Goal: Task Accomplishment & Management: Use online tool/utility

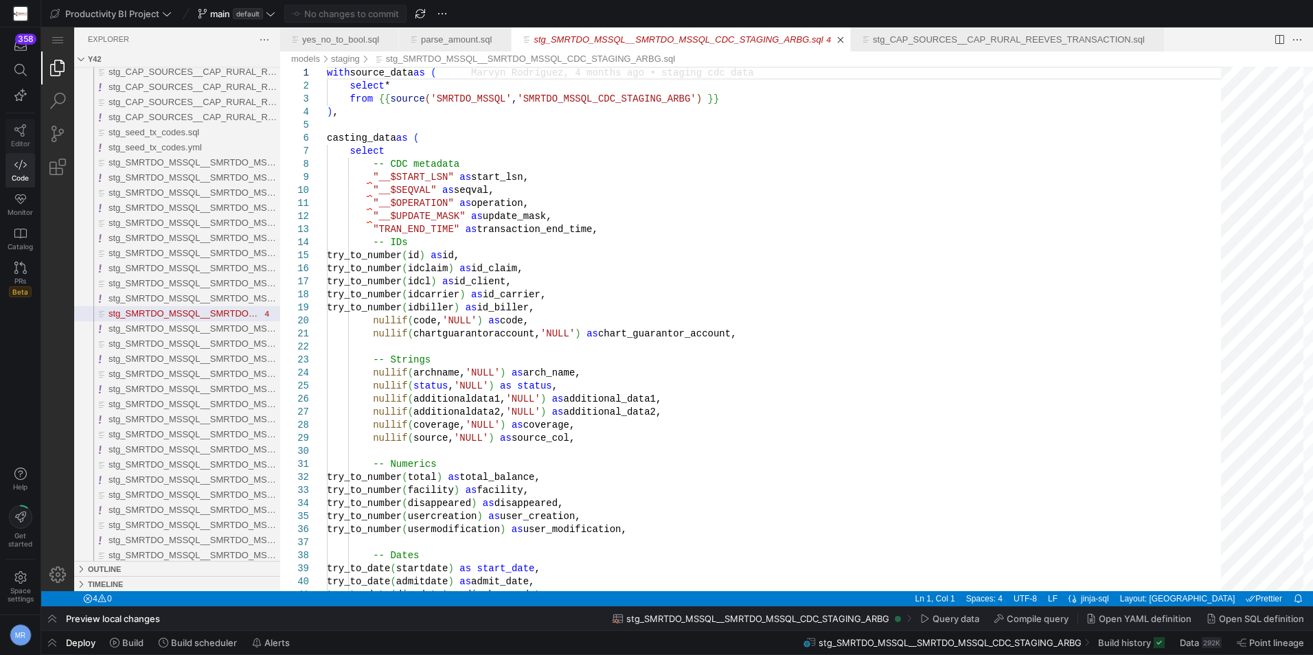
click at [12, 137] on link "Editor" at bounding box center [20, 136] width 30 height 34
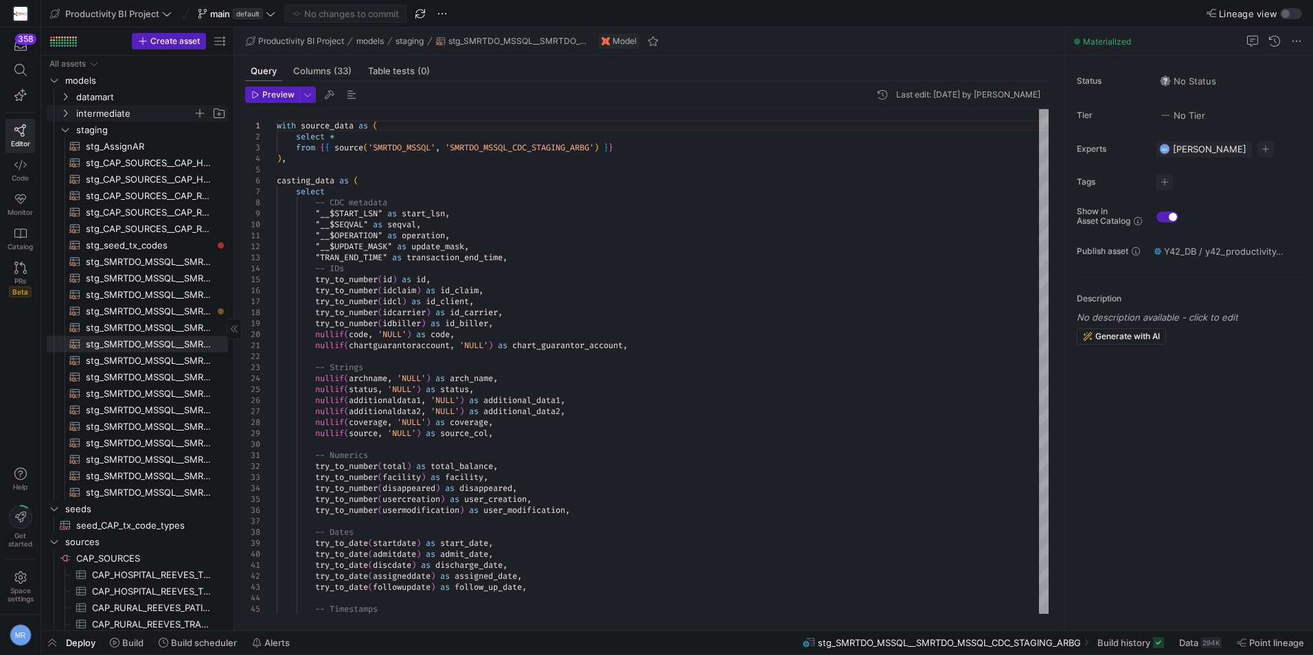
click at [130, 116] on span "intermediate" at bounding box center [134, 114] width 117 height 16
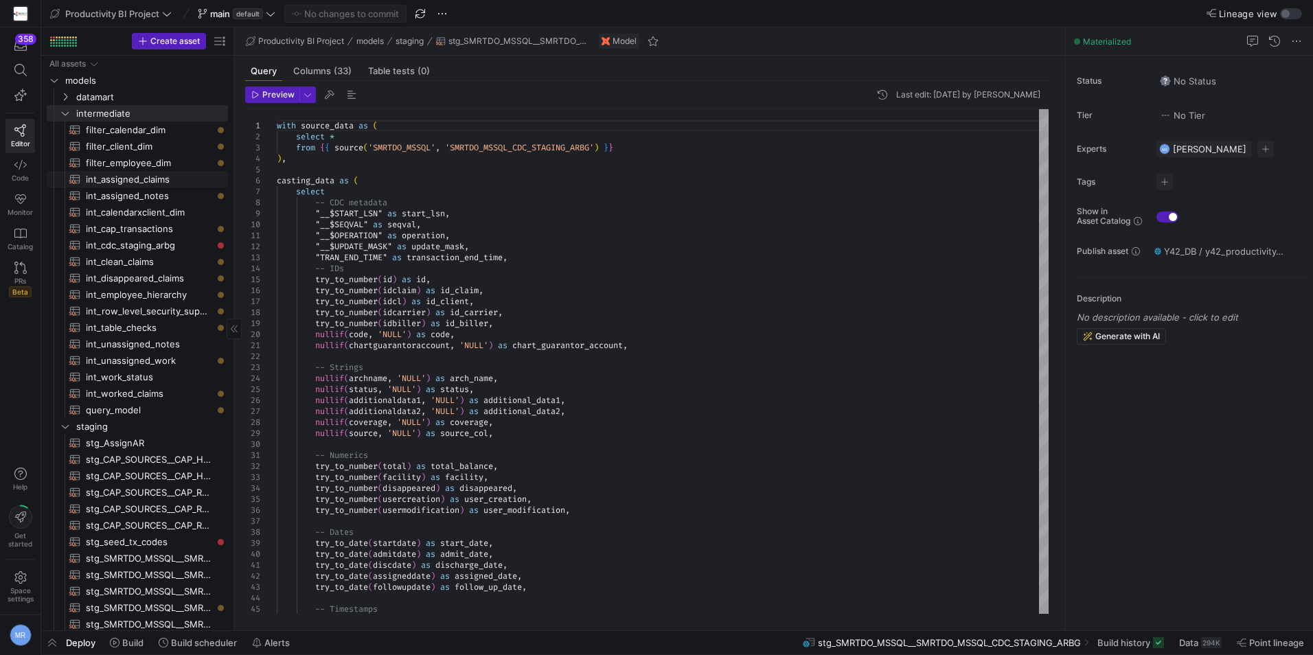
click at [168, 178] on span "int_assigned_claims​​​​​​​​​​" at bounding box center [149, 180] width 126 height 16
type textarea "with source_data as ( select [DOMAIN_NAME], [DOMAIN_NAME]_claim, [DOMAIN_NAME]_…"
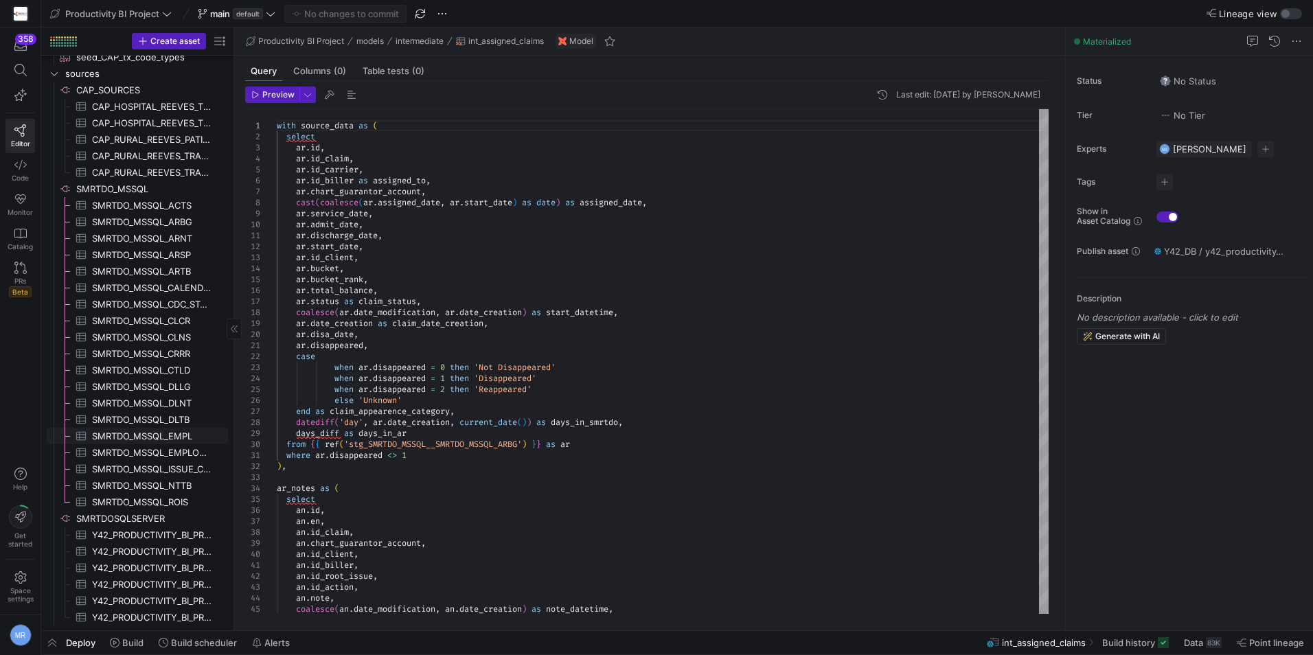
scroll to position [766, 0]
click at [102, 192] on span "SMRTDO_MSSQL​​​​​​​​" at bounding box center [151, 189] width 150 height 16
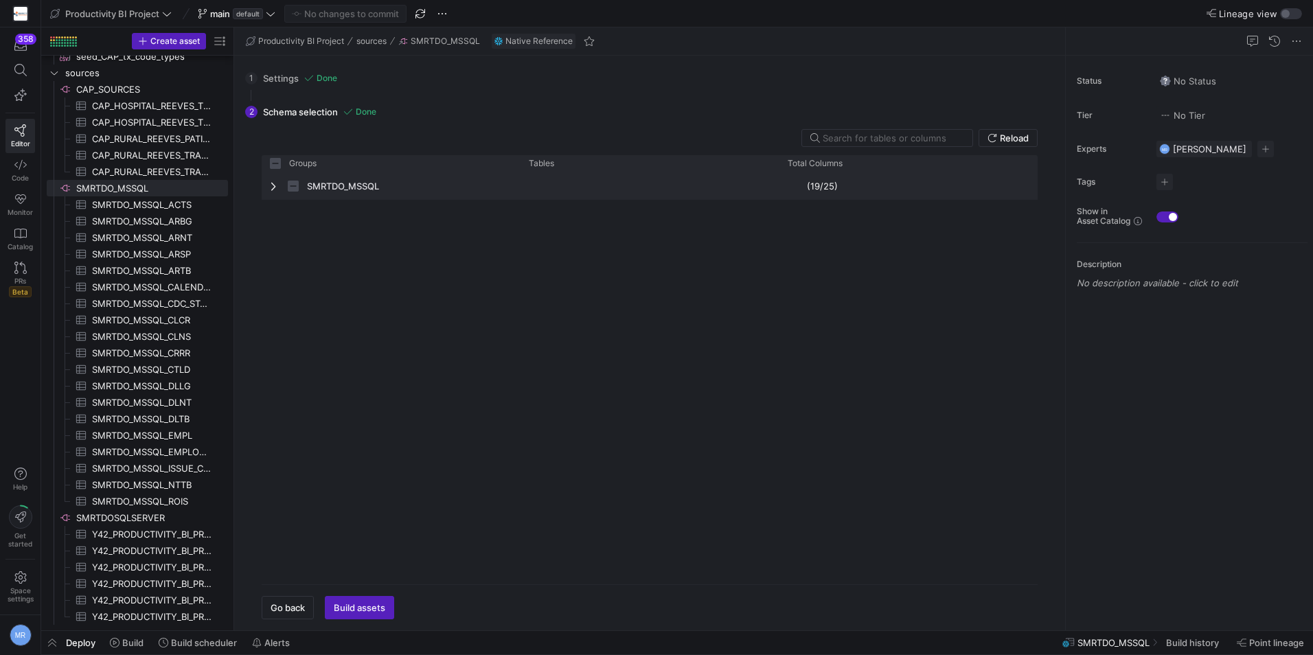
click at [284, 187] on span "SMRTDO_MSSQL" at bounding box center [391, 186] width 242 height 27
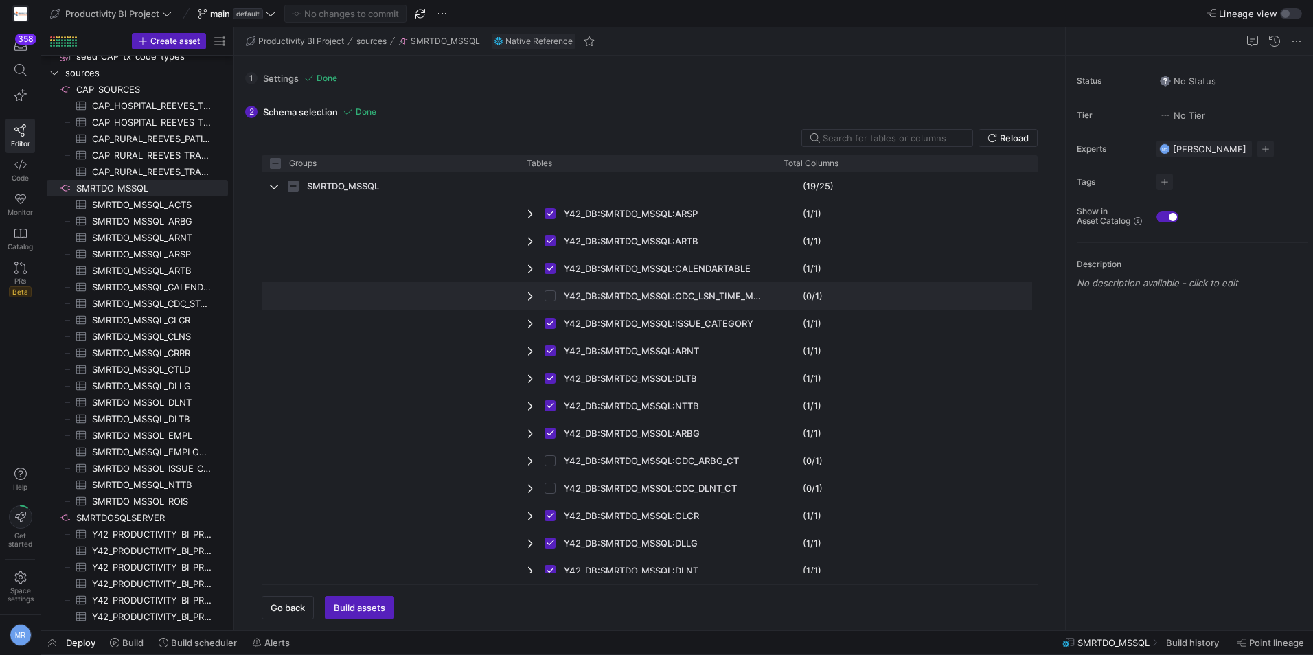
click at [541, 299] on span "Y42_DB:SMRTDO_MSSQL:CDC_LSN_TIME_MAPPING" at bounding box center [647, 296] width 240 height 27
checkbox input "false"
click at [551, 295] on input "Press Space to toggle row selection (unchecked)" at bounding box center [550, 295] width 11 height 11
checkbox input "true"
checkbox input "false"
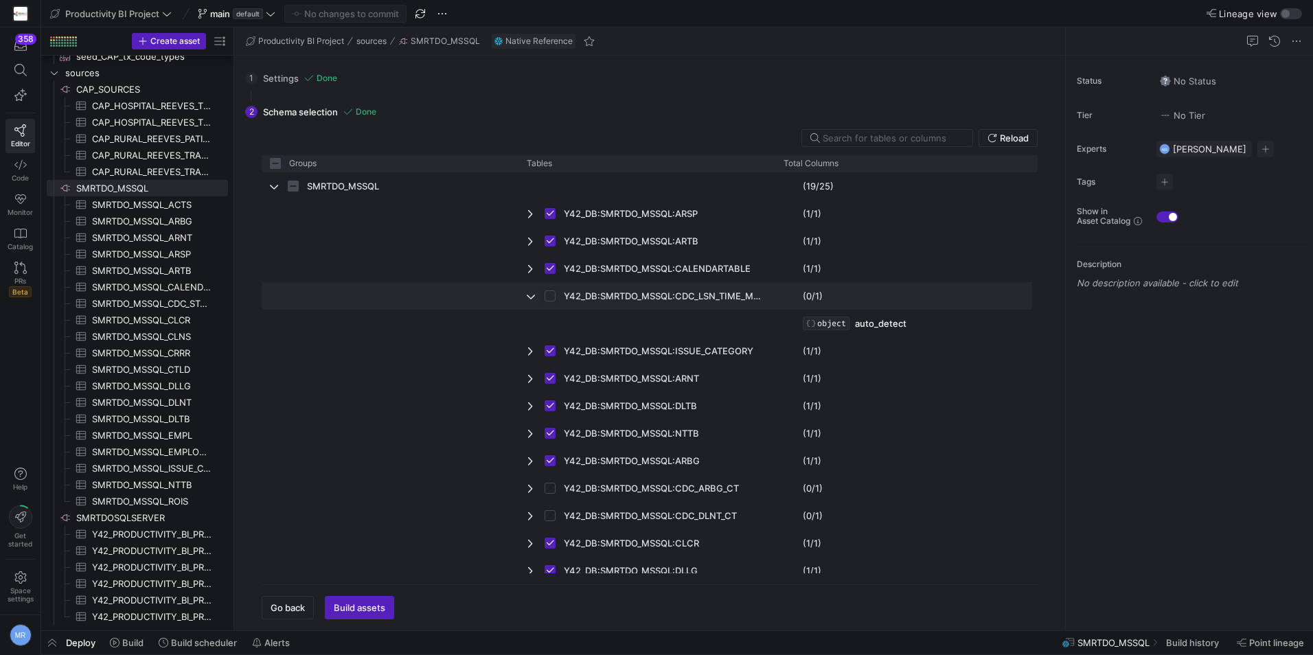
checkbox input "true"
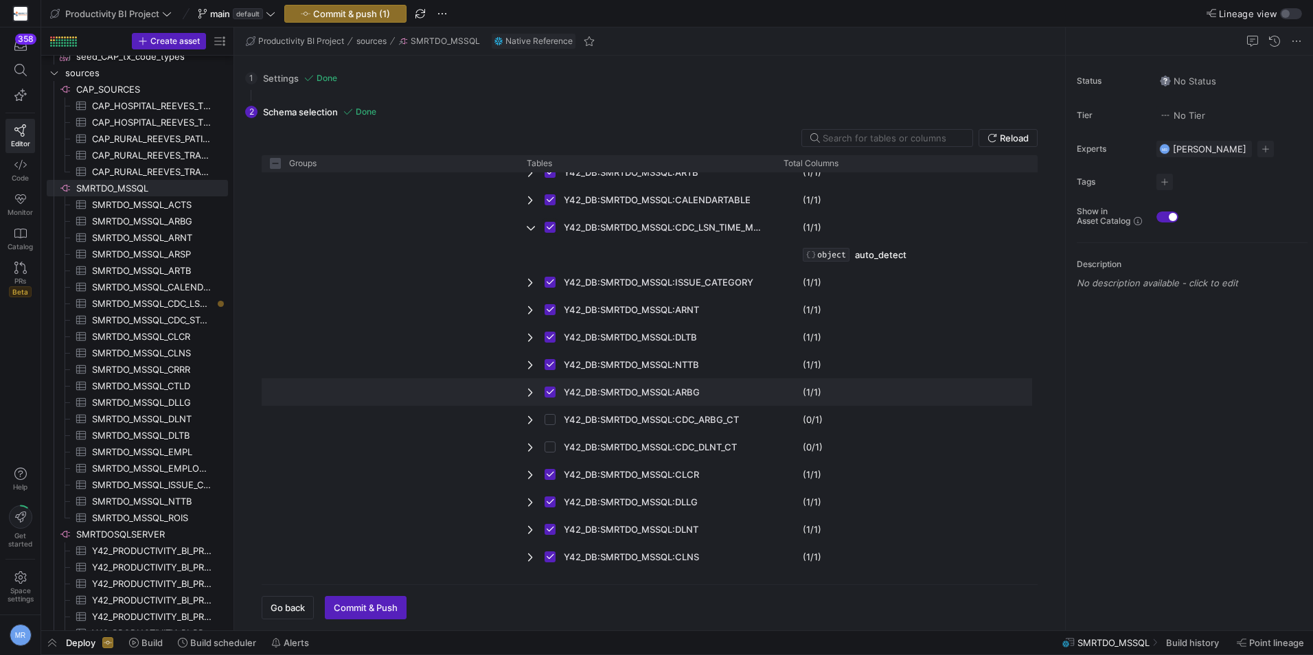
scroll to position [206, 0]
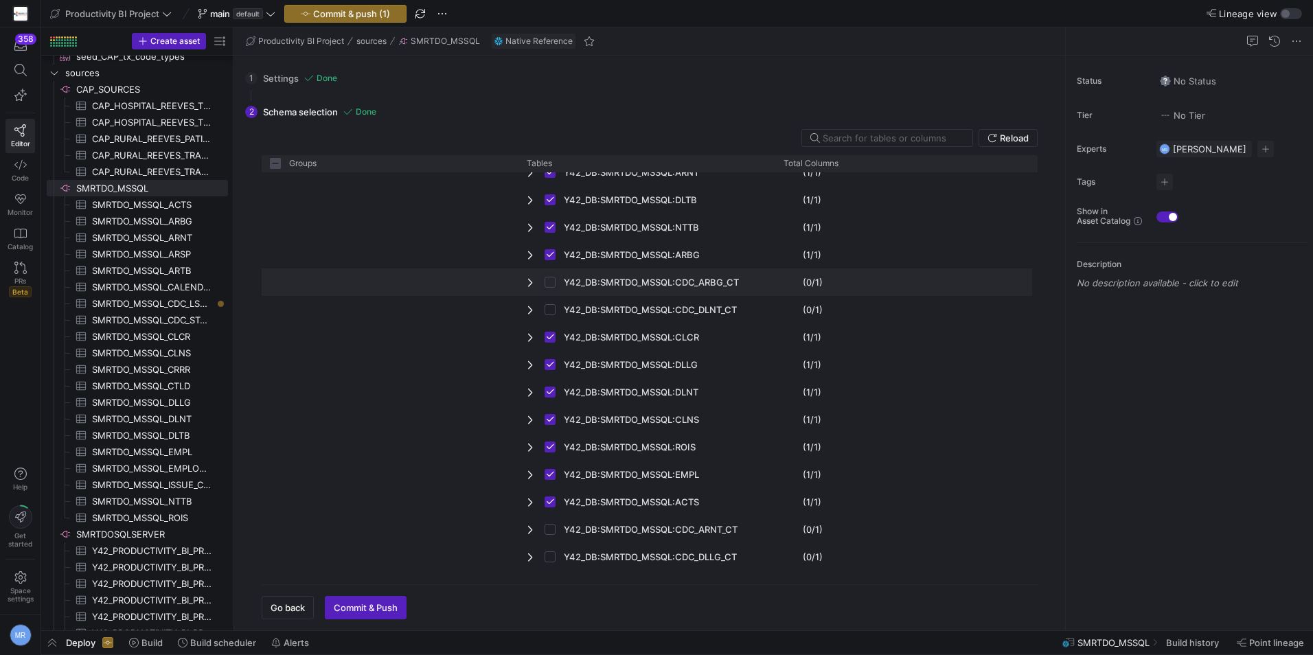
click at [550, 282] on input "Press Space to toggle row selection (unchecked)" at bounding box center [550, 282] width 11 height 11
checkbox input "true"
checkbox input "false"
checkbox input "true"
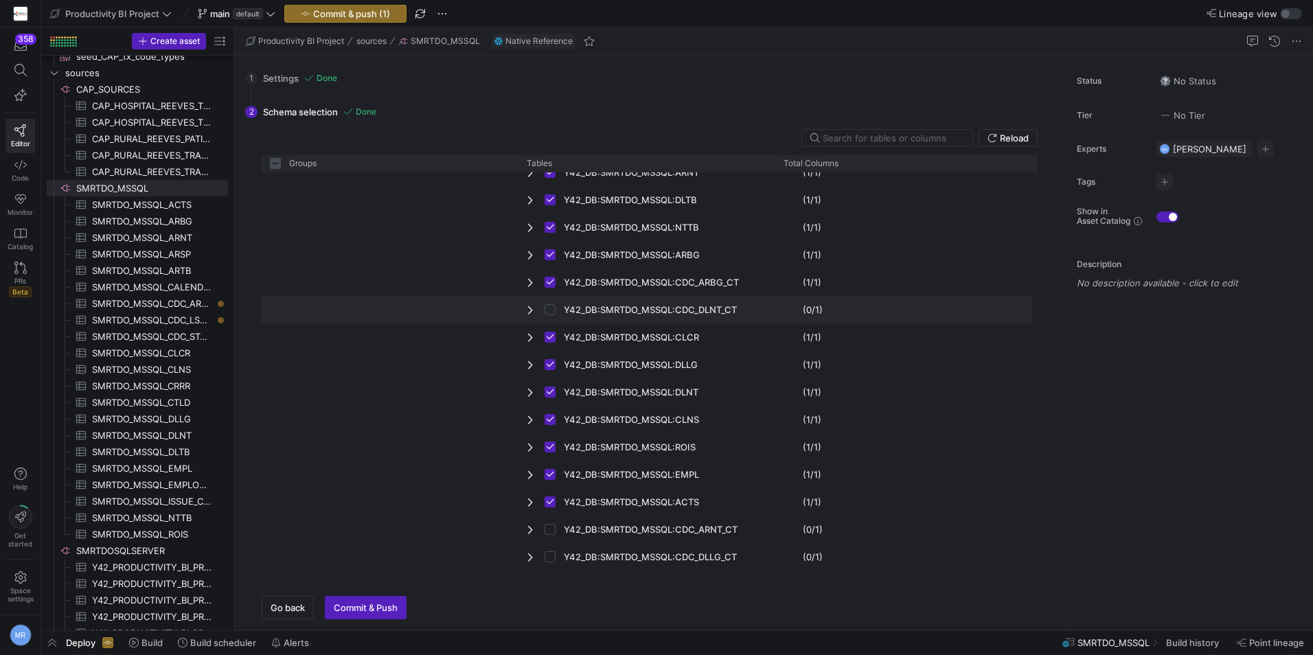
click at [553, 309] on input "Press Space to toggle row selection (unchecked)" at bounding box center [550, 309] width 11 height 11
checkbox input "true"
checkbox input "false"
checkbox input "true"
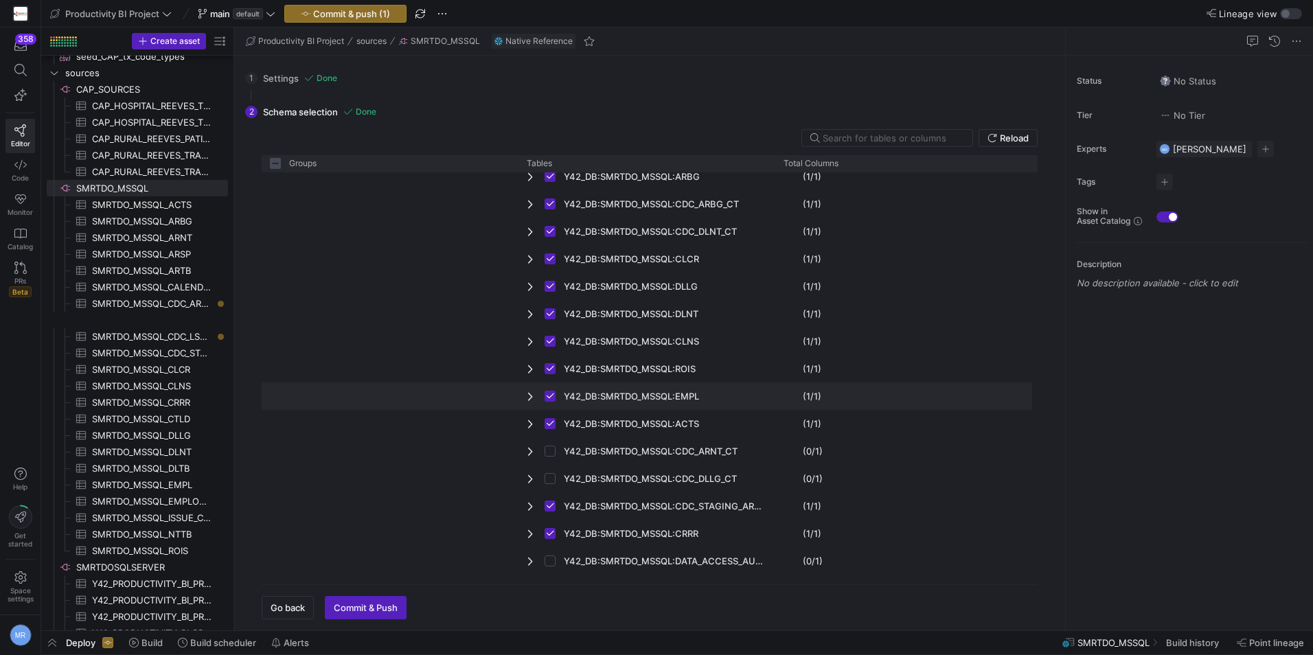
scroll to position [341, 0]
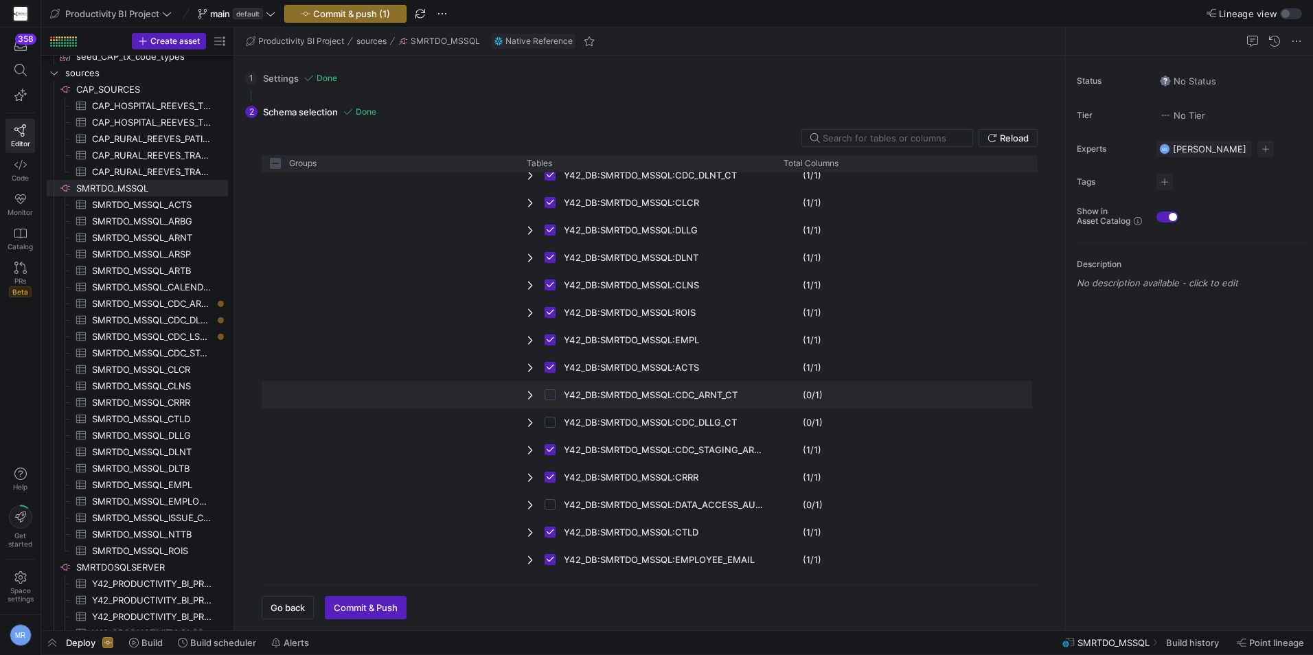
click at [556, 396] on span "Press SPACE to select this row." at bounding box center [554, 395] width 19 height 27
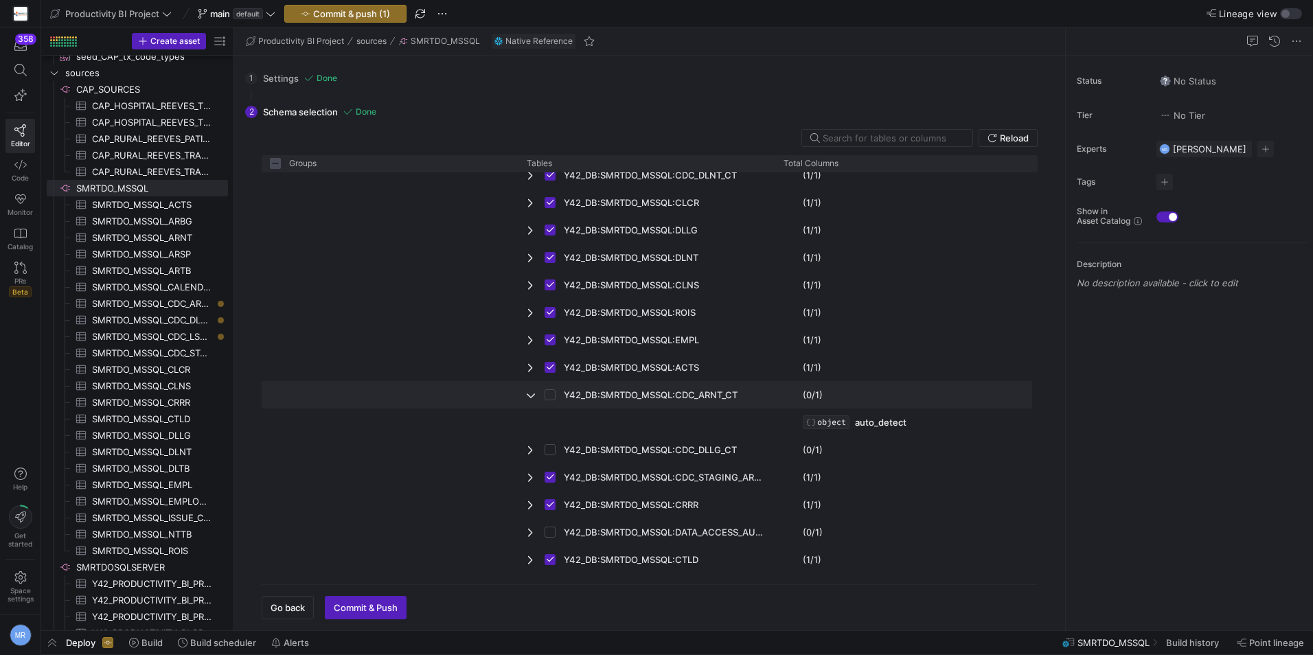
checkbox input "false"
click at [547, 396] on input "Press Space to toggle row selection (unchecked)" at bounding box center [550, 394] width 11 height 11
checkbox input "true"
checkbox input "false"
checkbox input "true"
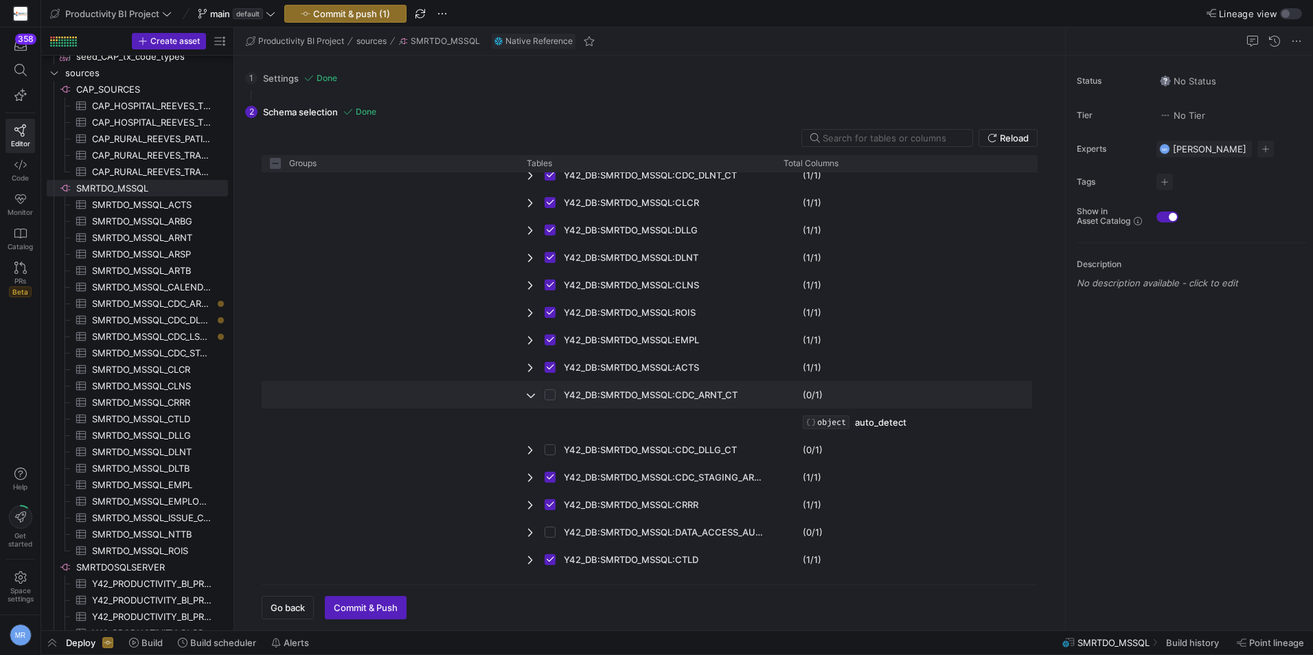
checkbox input "true"
click at [547, 448] on input "Press Space to toggle row selection (unchecked)" at bounding box center [550, 449] width 11 height 11
checkbox input "true"
checkbox input "false"
checkbox input "true"
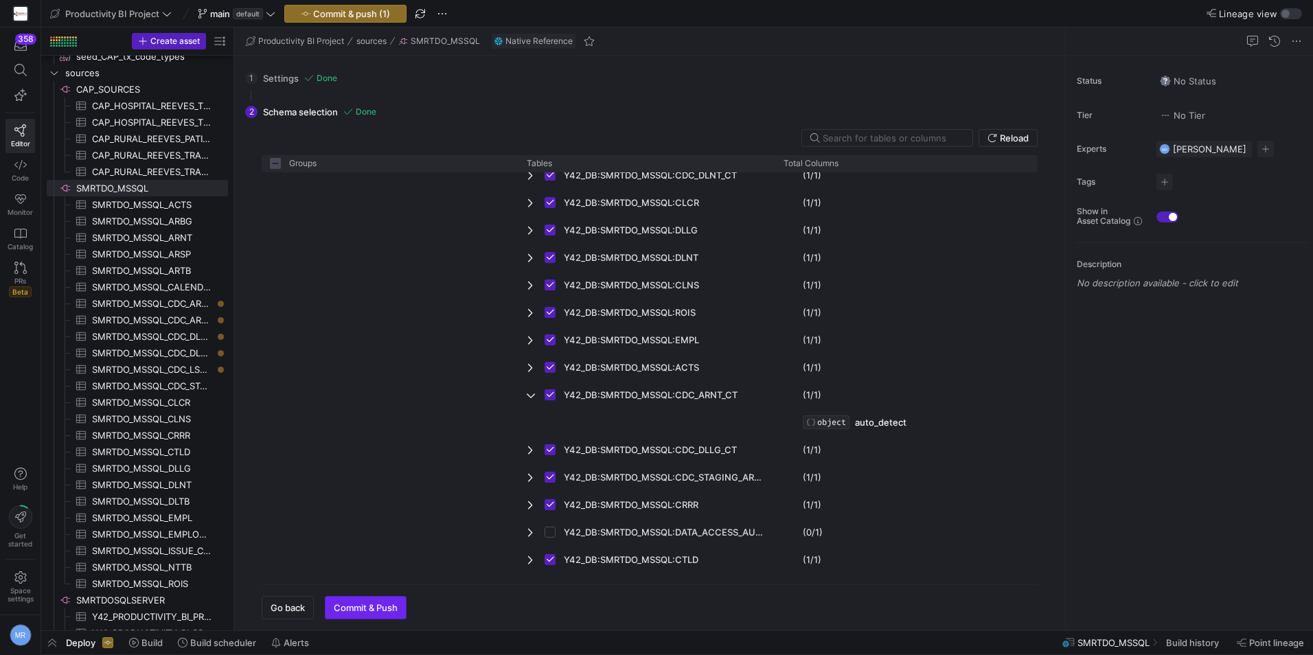
click at [362, 607] on span "Commit & Push" at bounding box center [366, 607] width 64 height 11
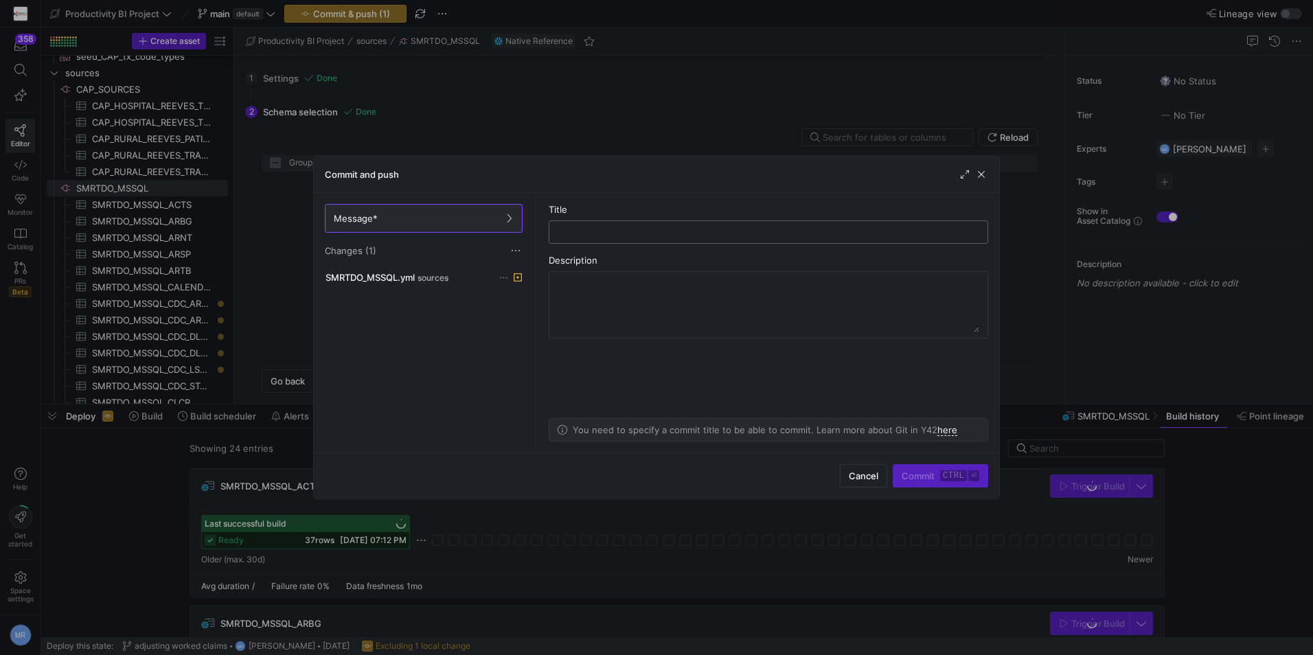
click at [642, 236] on input "text" at bounding box center [768, 232] width 416 height 11
type input "change tables"
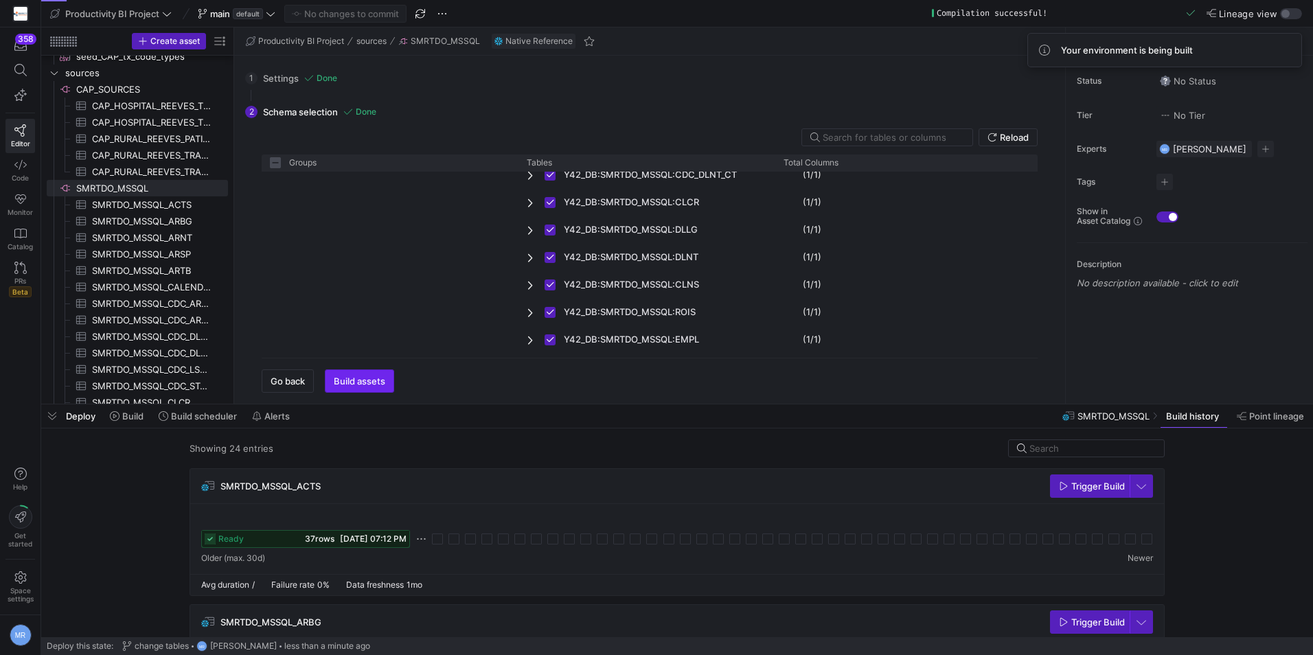
click at [377, 381] on span "Build assets" at bounding box center [360, 381] width 52 height 11
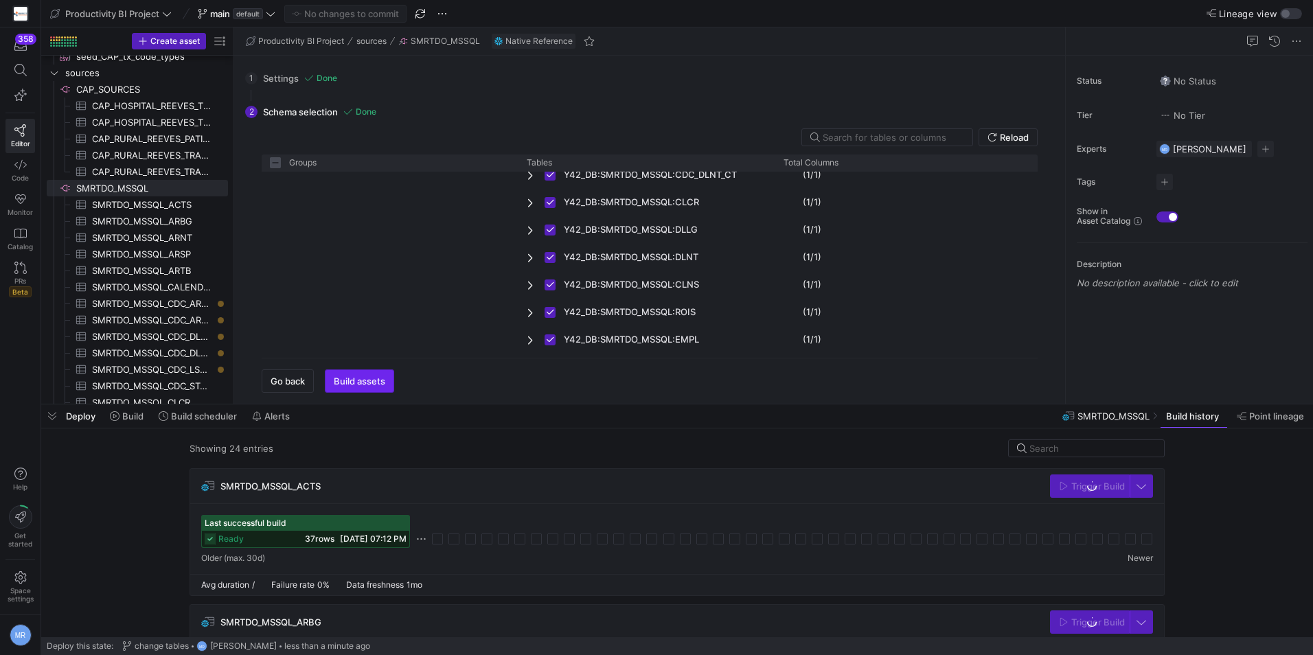
click at [373, 384] on span "Build assets" at bounding box center [360, 381] width 52 height 11
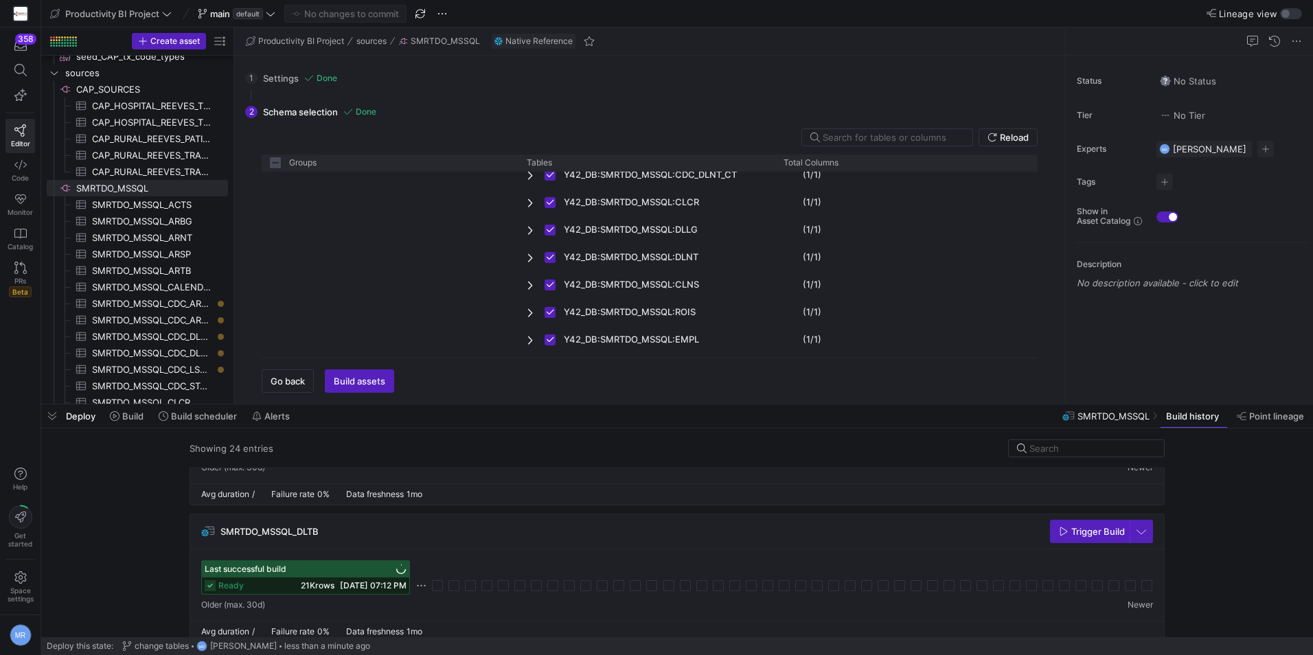
scroll to position [2402, 0]
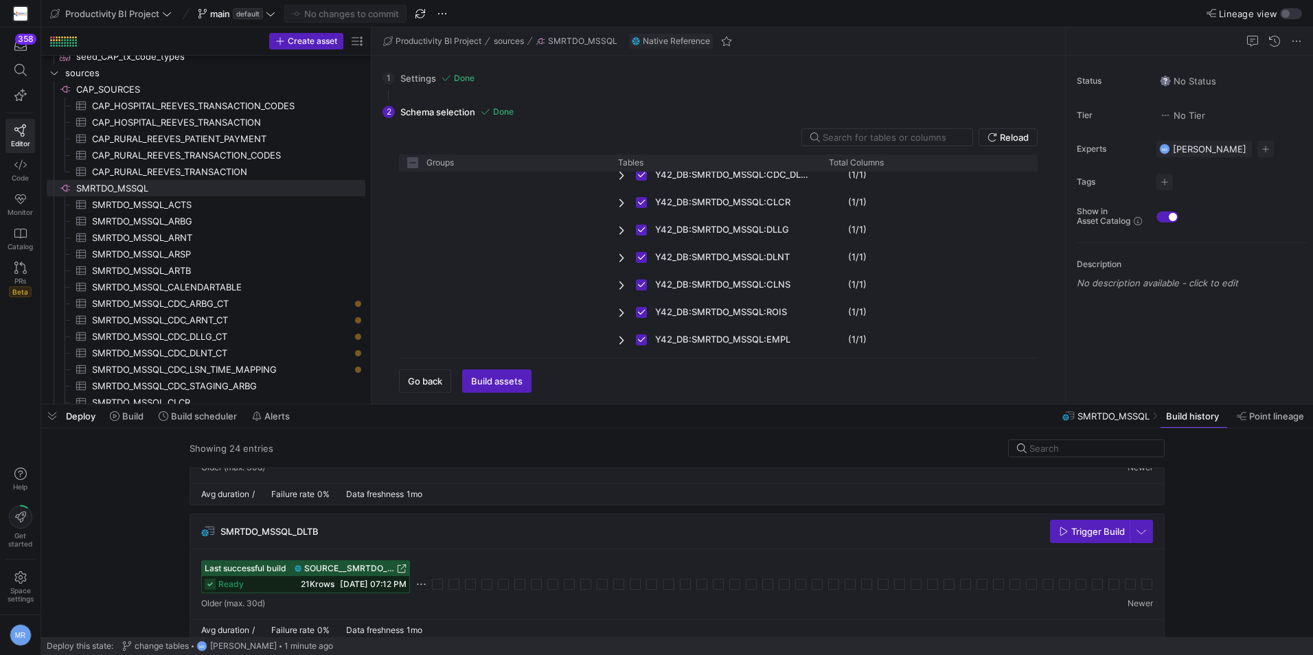
drag, startPoint x: 233, startPoint y: 244, endPoint x: 350, endPoint y: 266, distance: 118.7
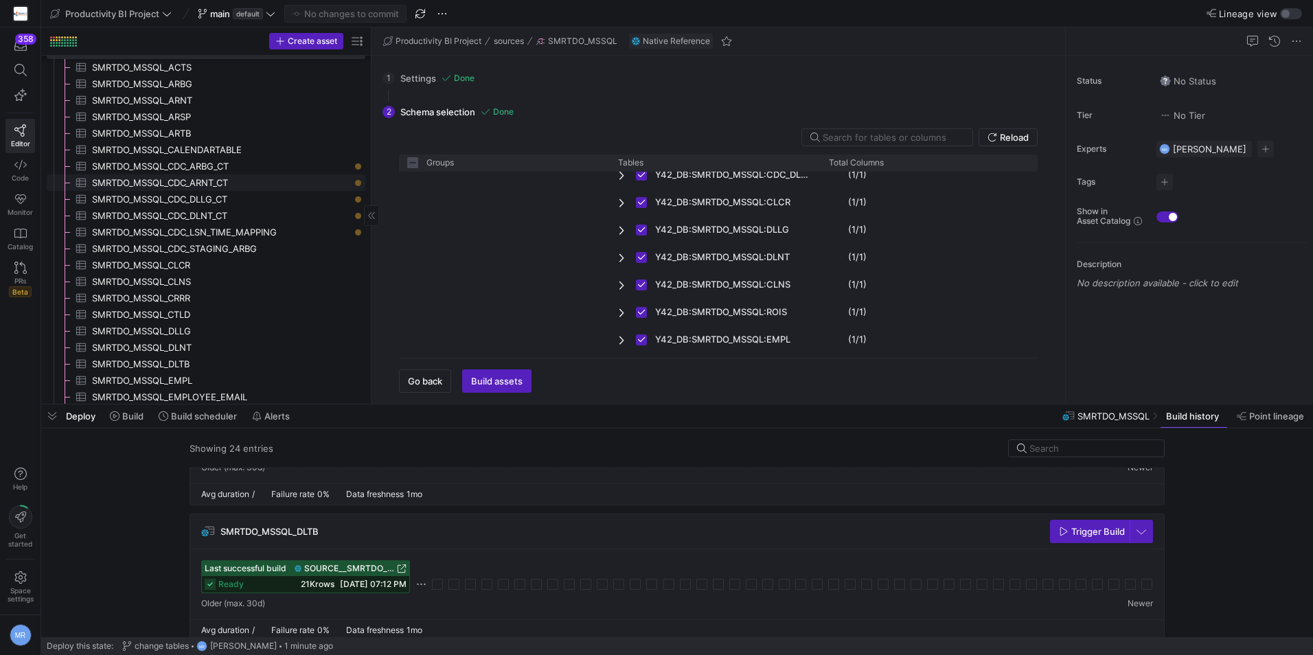
click at [273, 176] on span "SMRTDO_MSSQL_CDC_ARNT_CT​​​​​​​​​" at bounding box center [221, 183] width 258 height 16
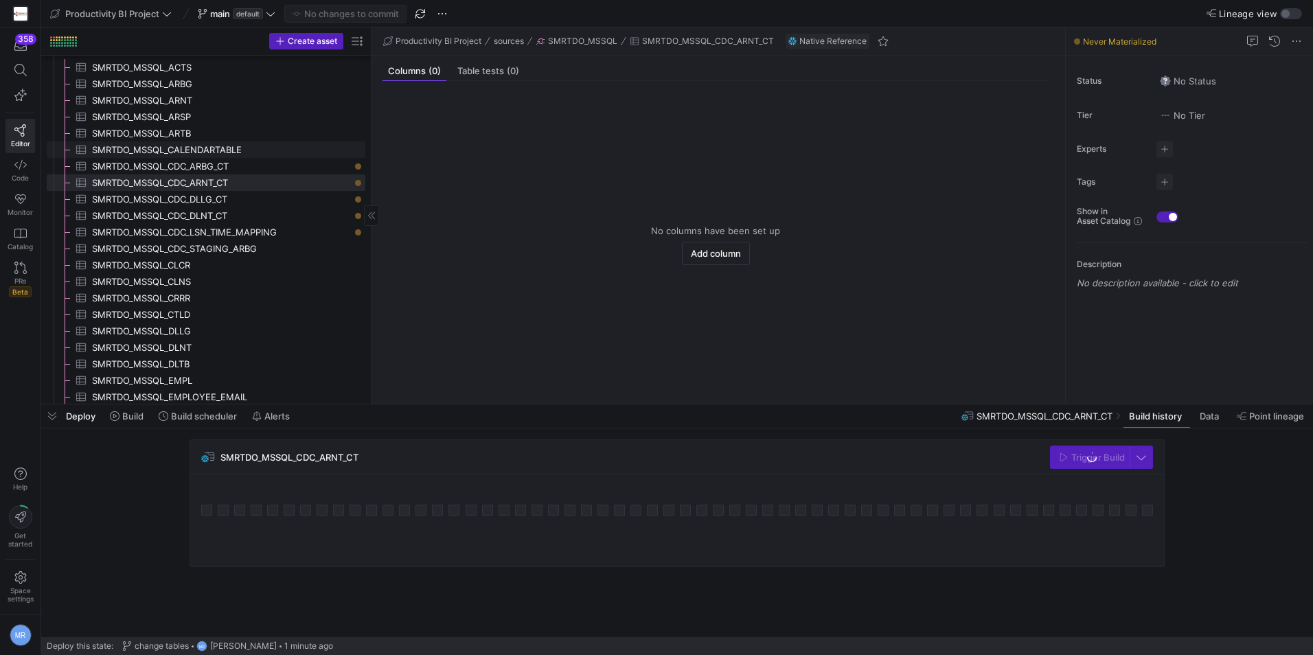
click at [286, 155] on span "SMRTDO_MSSQL_CALENDARTABLE​​​​​​​​​" at bounding box center [221, 150] width 258 height 16
click at [278, 167] on span "SMRTDO_MSSQL_CDC_ARBG_CT​​​​​​​​​" at bounding box center [221, 167] width 258 height 16
click at [122, 411] on span "Build" at bounding box center [127, 416] width 34 height 11
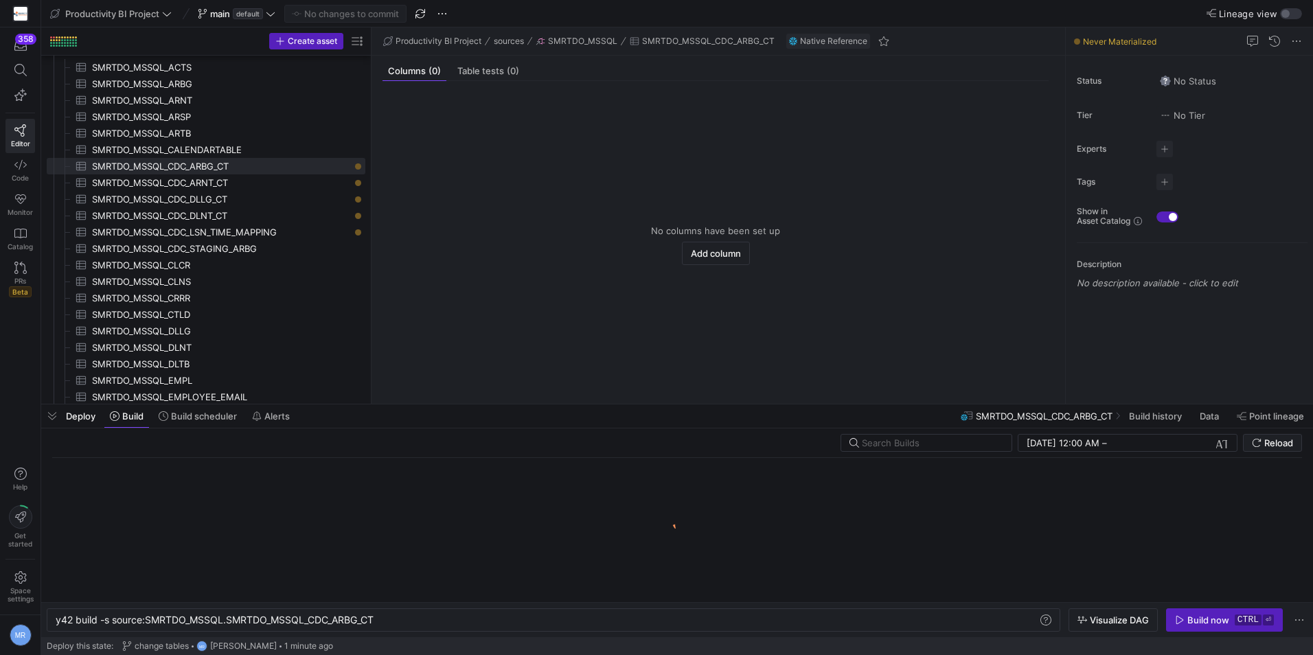
scroll to position [0, 321]
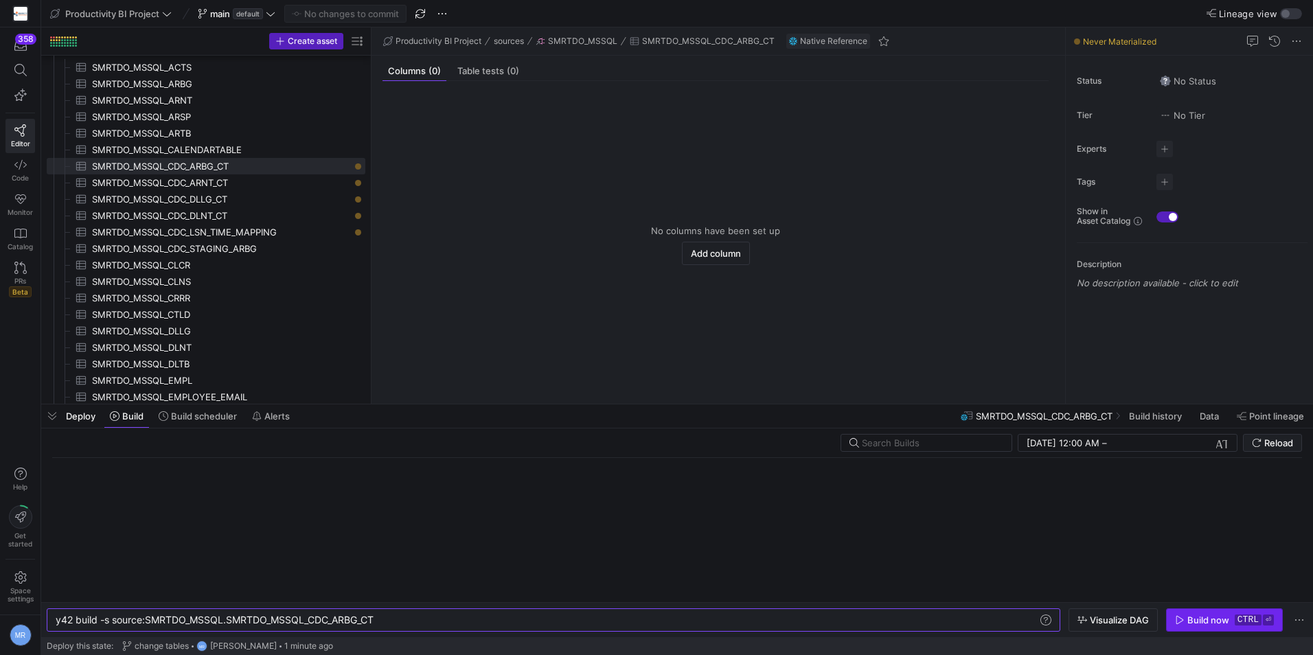
click at [1266, 618] on kbd "⏎" at bounding box center [1268, 620] width 11 height 11
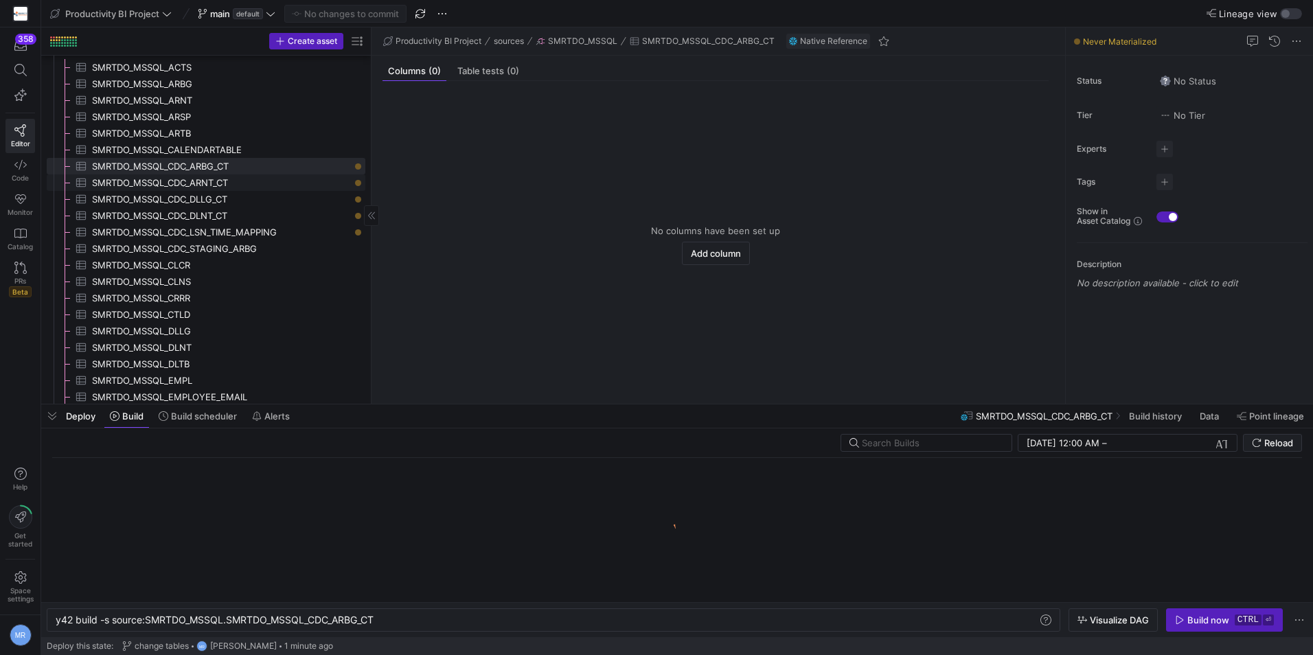
click at [280, 181] on span "SMRTDO_MSSQL_CDC_ARNT_CT​​​​​​​​​" at bounding box center [221, 183] width 258 height 16
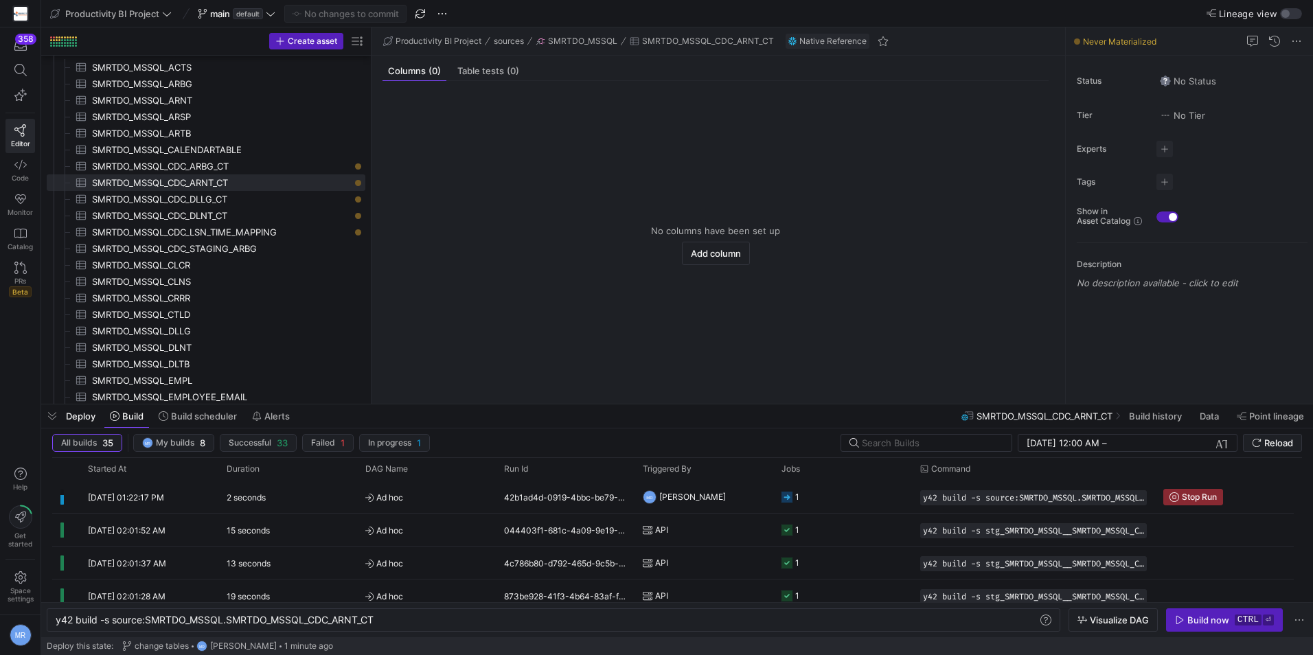
click at [1237, 624] on kbd "ctrl" at bounding box center [1248, 620] width 27 height 11
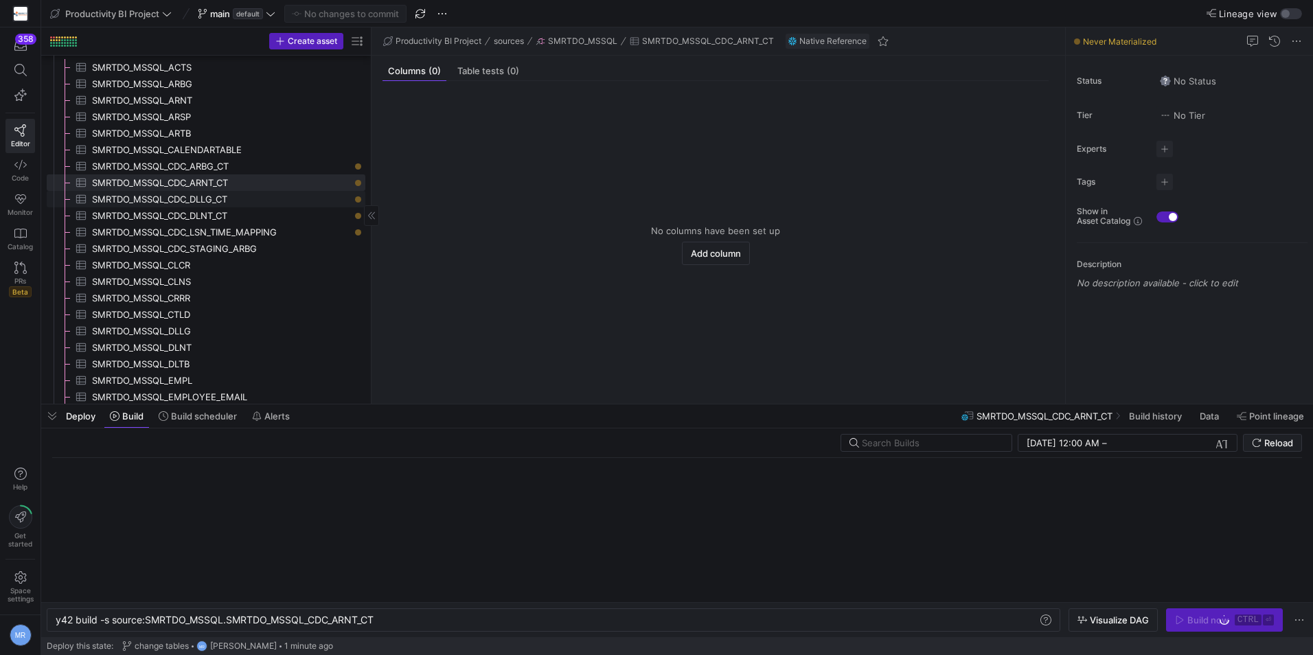
click at [308, 200] on span "SMRTDO_MSSQL_CDC_DLLG_CT​​​​​​​​​" at bounding box center [221, 200] width 258 height 16
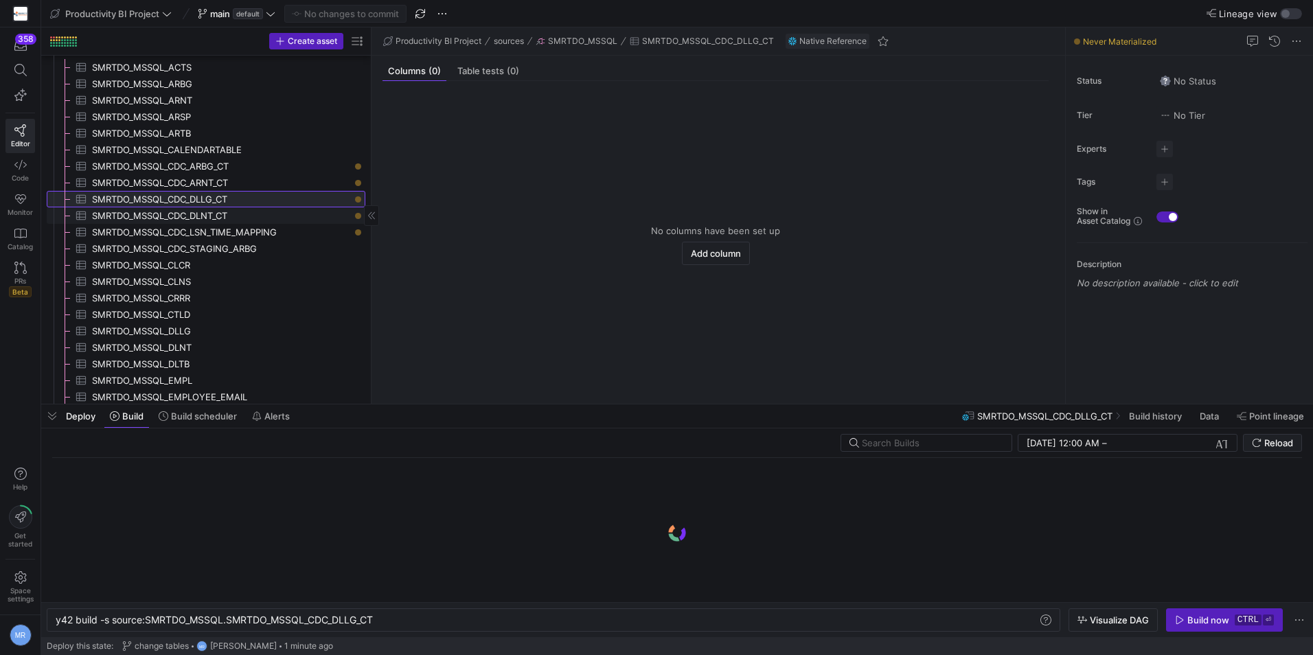
scroll to position [0, 320]
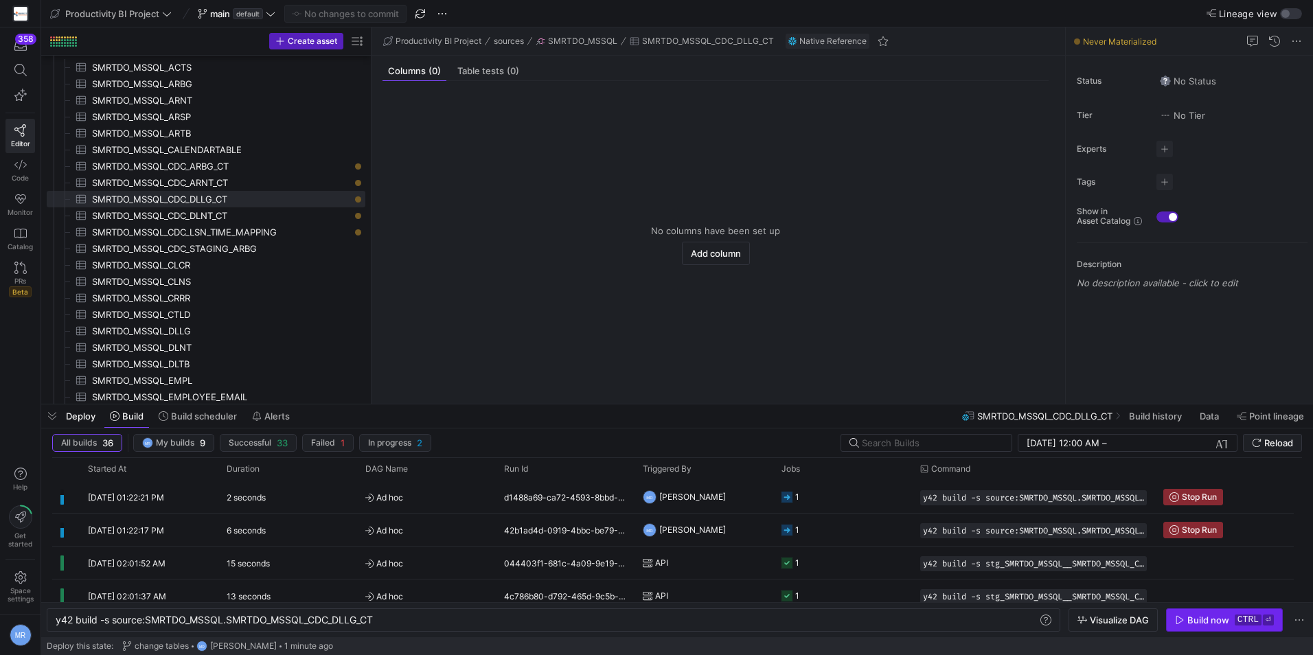
click at [1186, 614] on span "button" at bounding box center [1224, 620] width 115 height 22
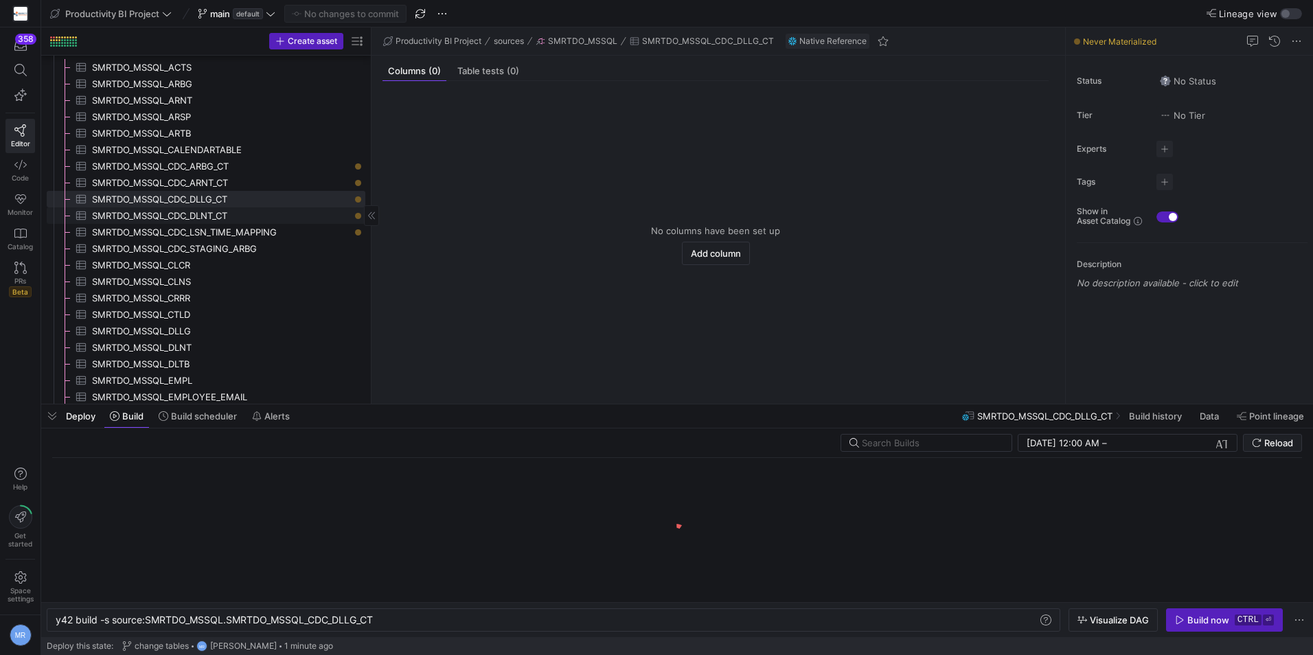
click at [227, 214] on span "SMRTDO_MSSQL_CDC_DLNT_CT​​​​​​​​​" at bounding box center [221, 216] width 258 height 16
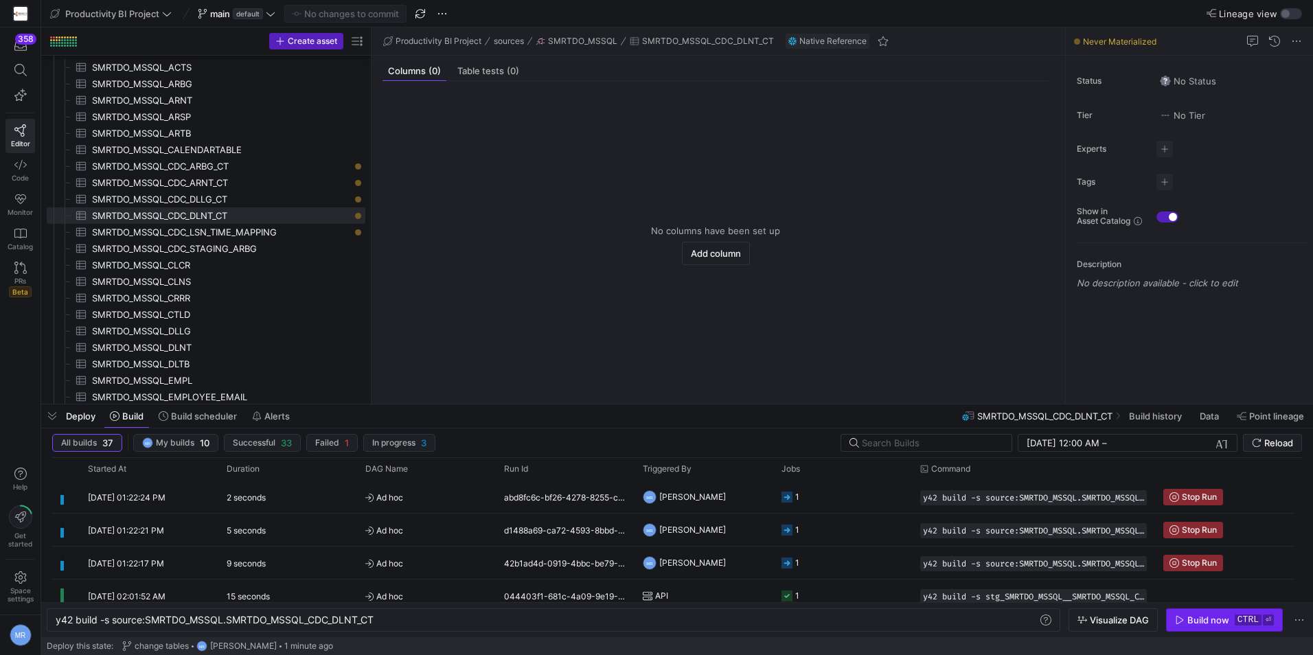
click at [1226, 624] on div "Build now" at bounding box center [1208, 620] width 42 height 11
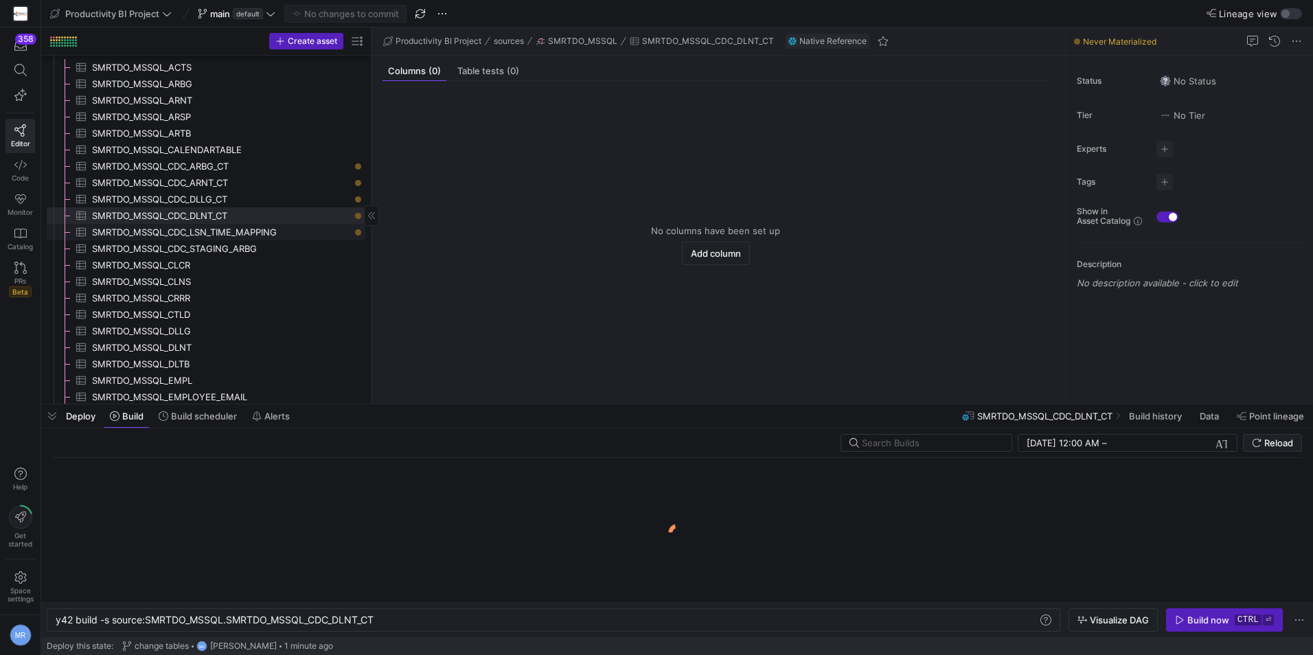
click at [233, 227] on span "SMRTDO_MSSQL_CDC_LSN_TIME_MAPPING​​​​​​​​​" at bounding box center [221, 233] width 258 height 16
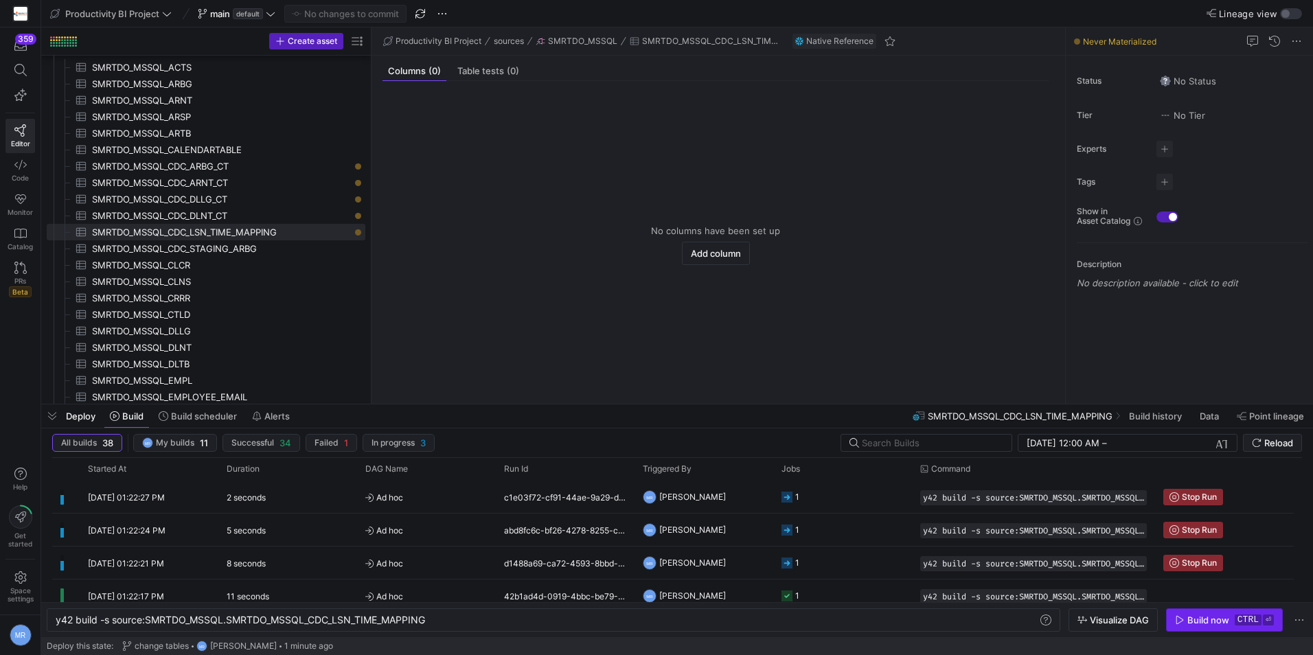
click at [1202, 617] on div "Build now" at bounding box center [1208, 620] width 42 height 11
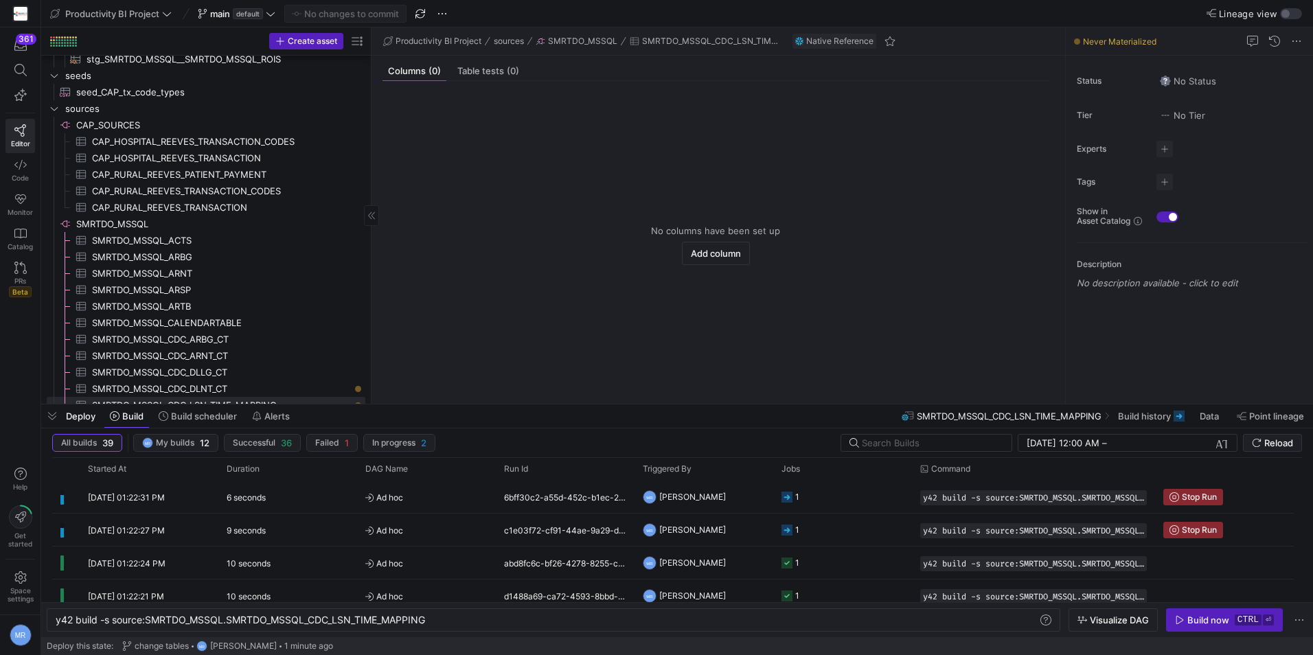
scroll to position [834, 0]
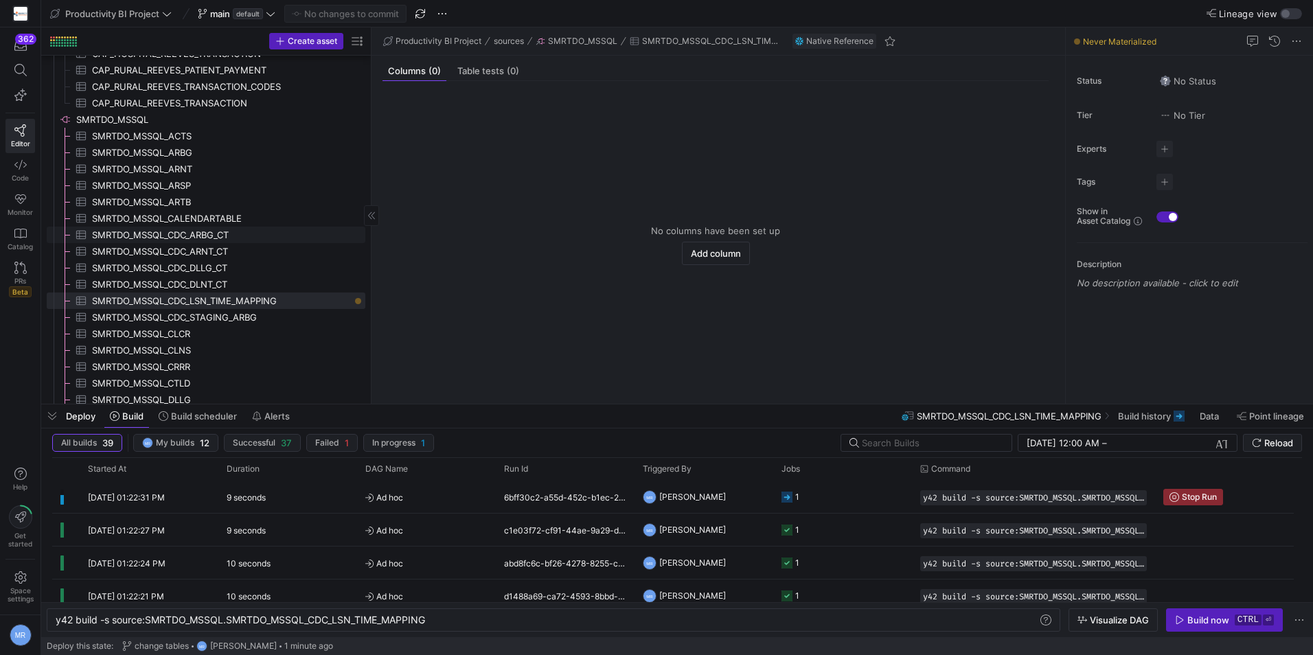
click at [328, 231] on span "SMRTDO_MSSQL_CDC_ARBG_CT​​​​​​​​​" at bounding box center [221, 235] width 258 height 16
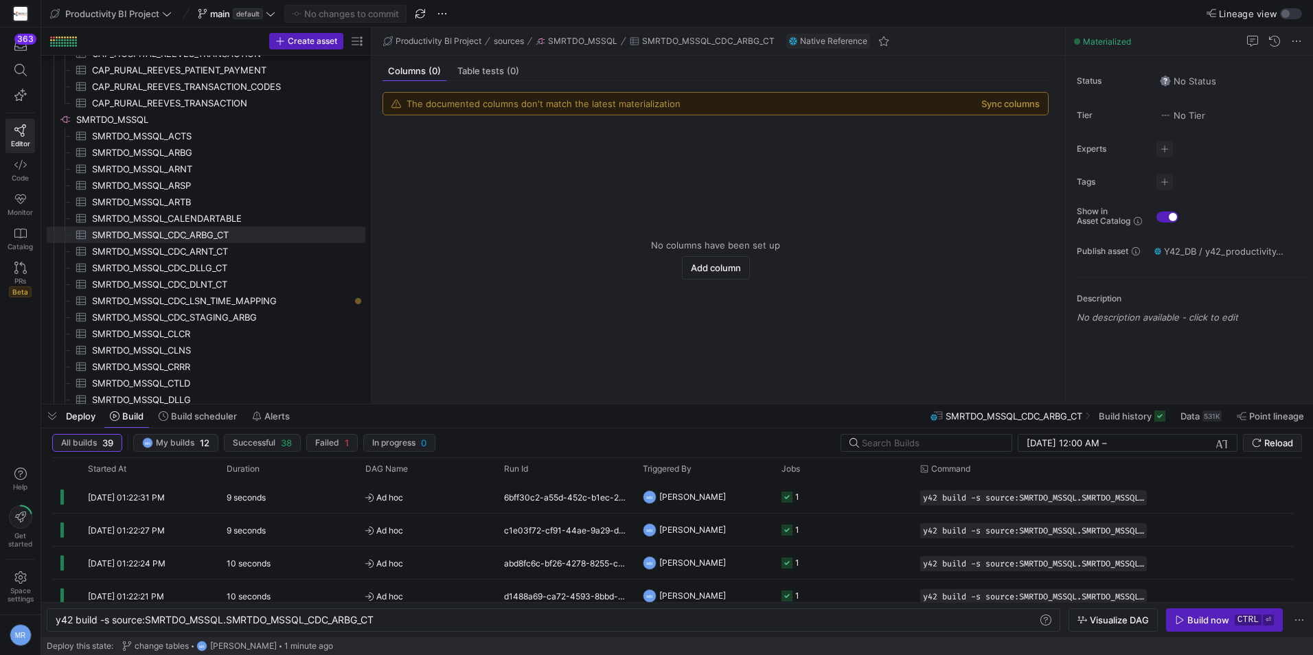
click at [987, 110] on div "The documented columns don't match the latest materialization Sync columns" at bounding box center [715, 104] width 665 height 22
click at [998, 102] on button "Sync columns" at bounding box center [1010, 103] width 58 height 11
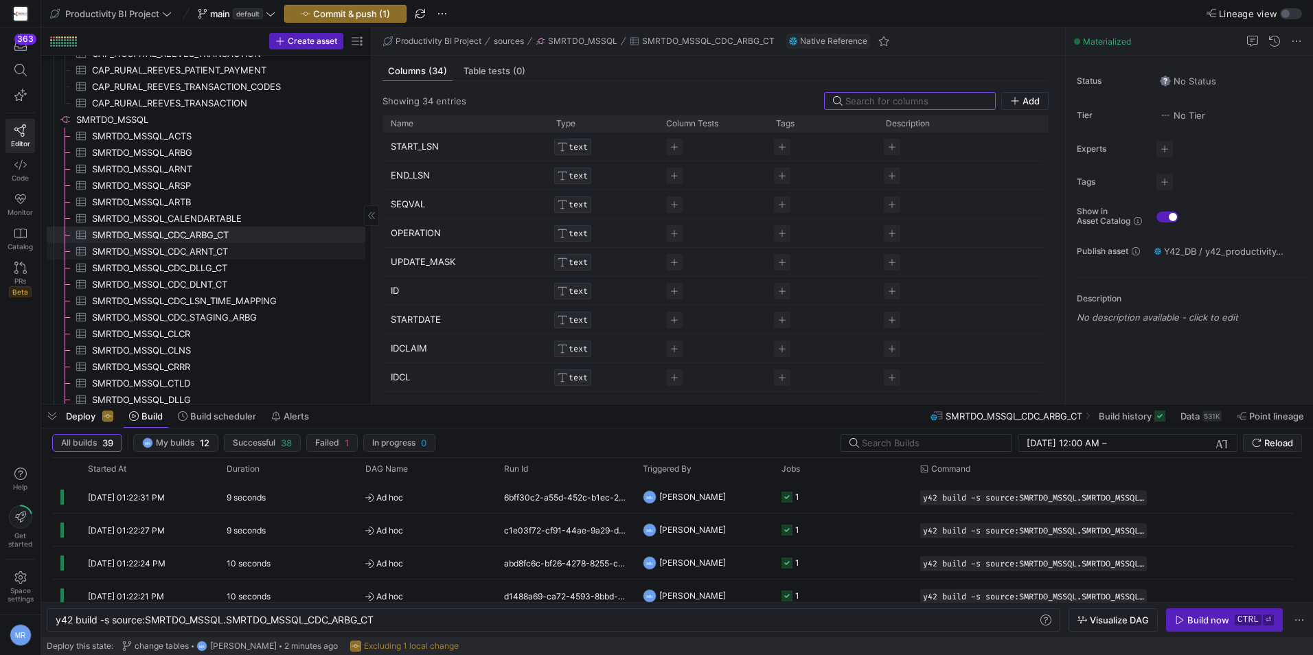
click at [240, 253] on span "SMRTDO_MSSQL_CDC_ARNT_CT​​​​​​​​​" at bounding box center [221, 252] width 258 height 16
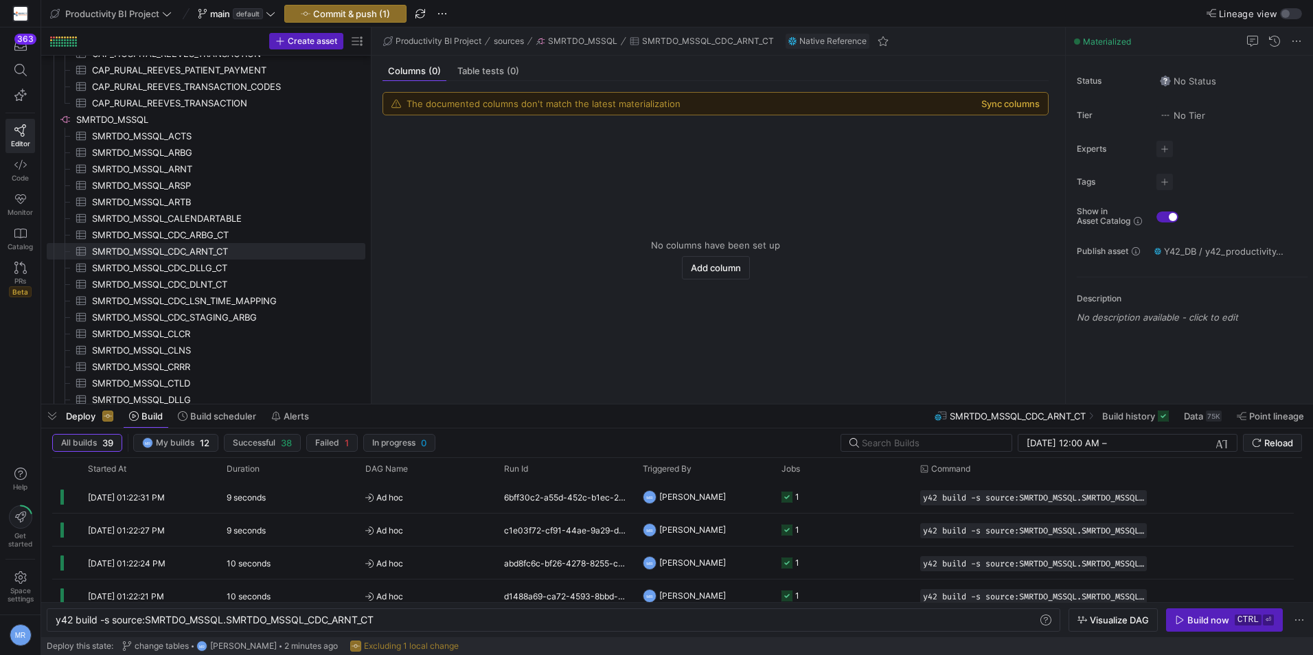
click at [989, 104] on button "Sync columns" at bounding box center [1010, 103] width 58 height 11
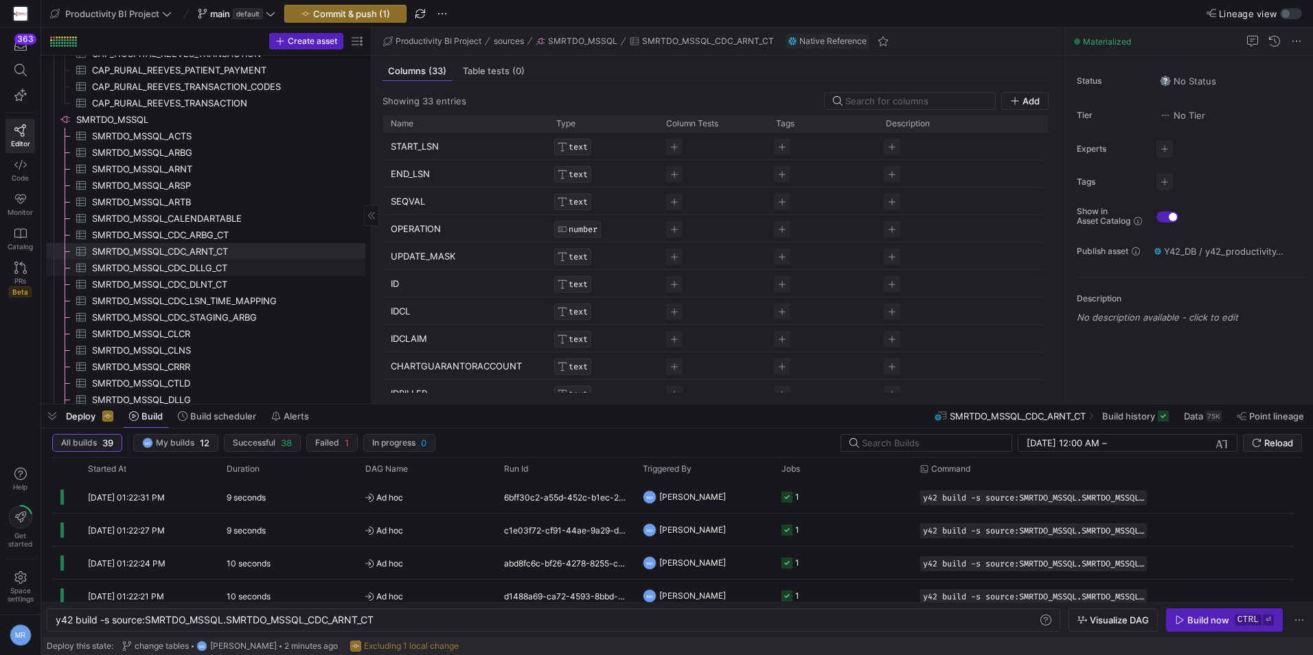
click at [236, 266] on span "SMRTDO_MSSQL_CDC_DLLG_CT​​​​​​​​​" at bounding box center [221, 268] width 258 height 16
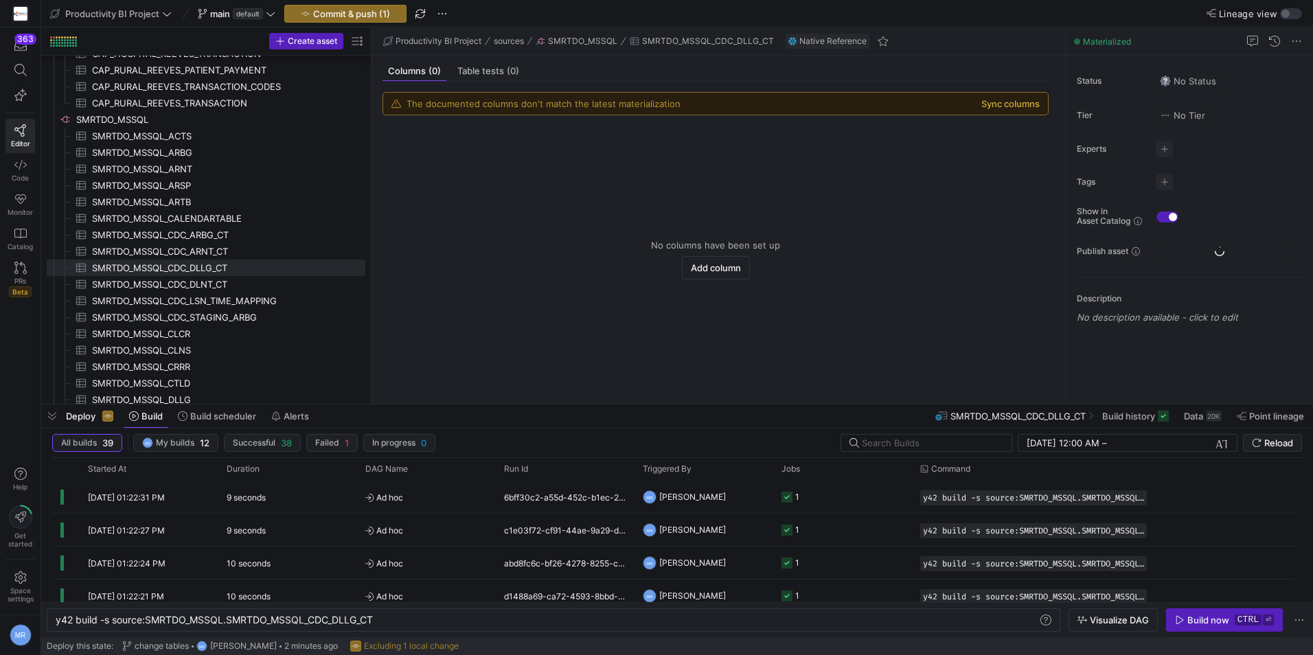
click at [987, 100] on button "Sync columns" at bounding box center [1010, 103] width 58 height 11
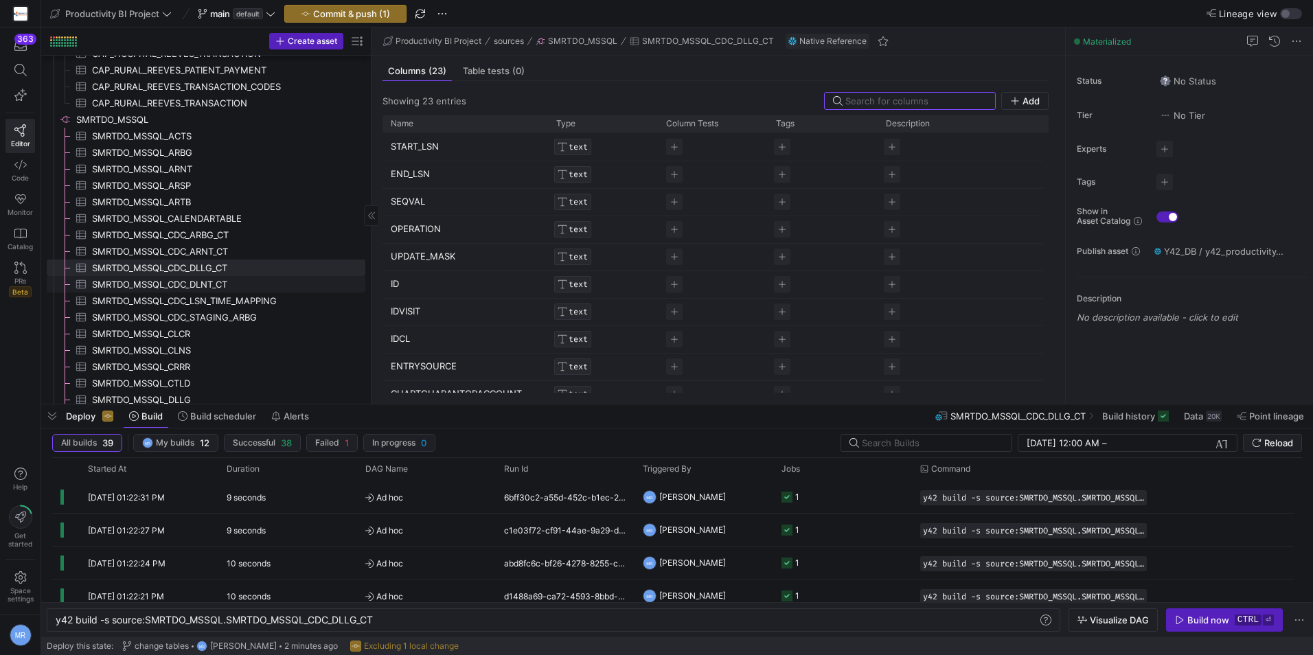
click at [255, 286] on span "SMRTDO_MSSQL_CDC_DLNT_CT​​​​​​​​​" at bounding box center [221, 285] width 258 height 16
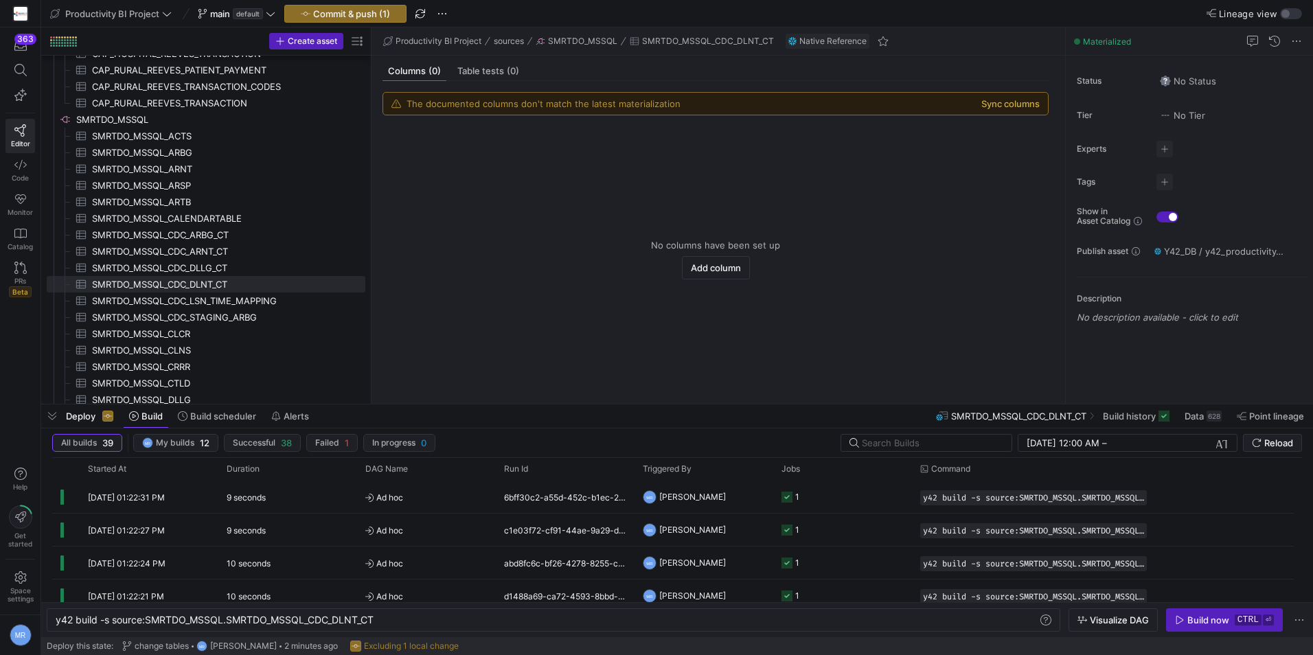
click at [997, 106] on button "Sync columns" at bounding box center [1010, 103] width 58 height 11
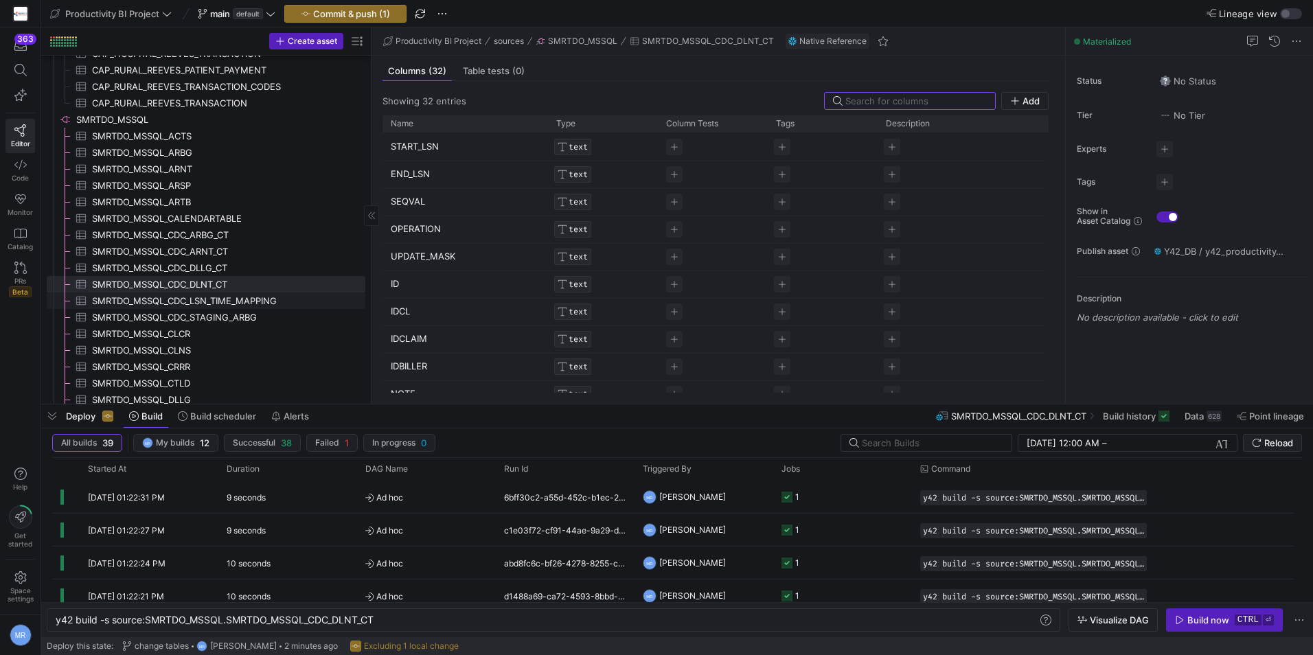
click at [263, 301] on span "SMRTDO_MSSQL_CDC_LSN_TIME_MAPPING​​​​​​​​​" at bounding box center [221, 301] width 258 height 16
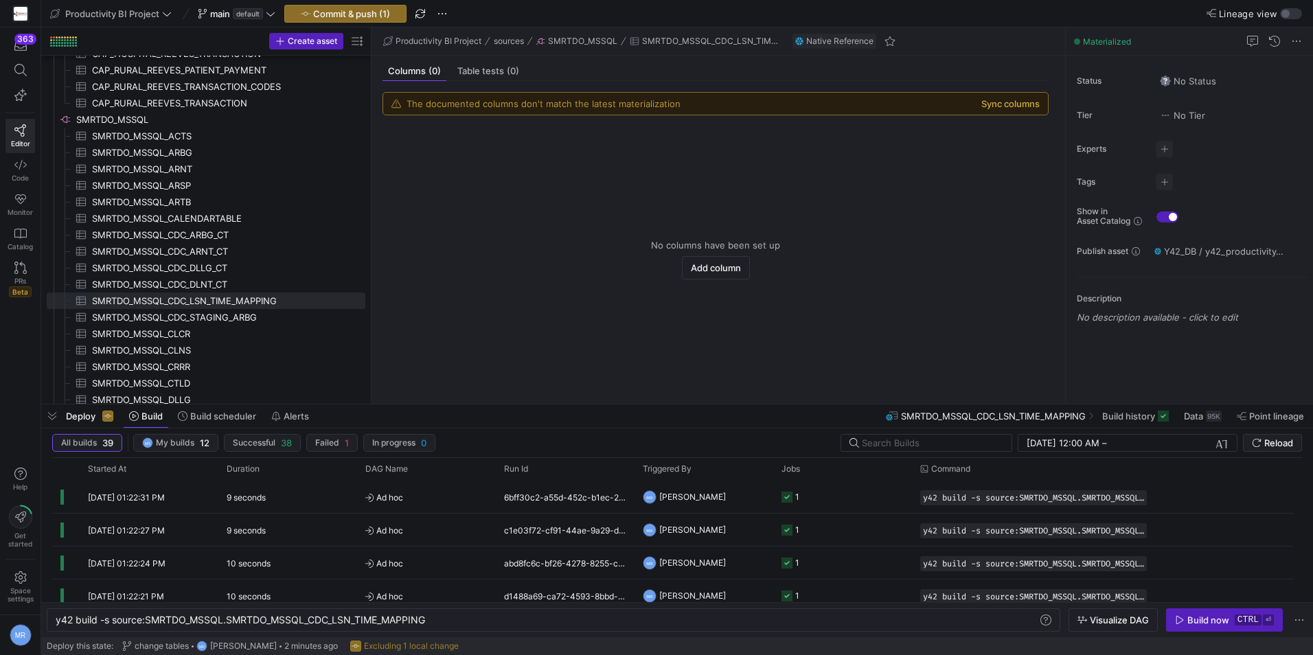
click at [996, 104] on button "Sync columns" at bounding box center [1010, 103] width 58 height 11
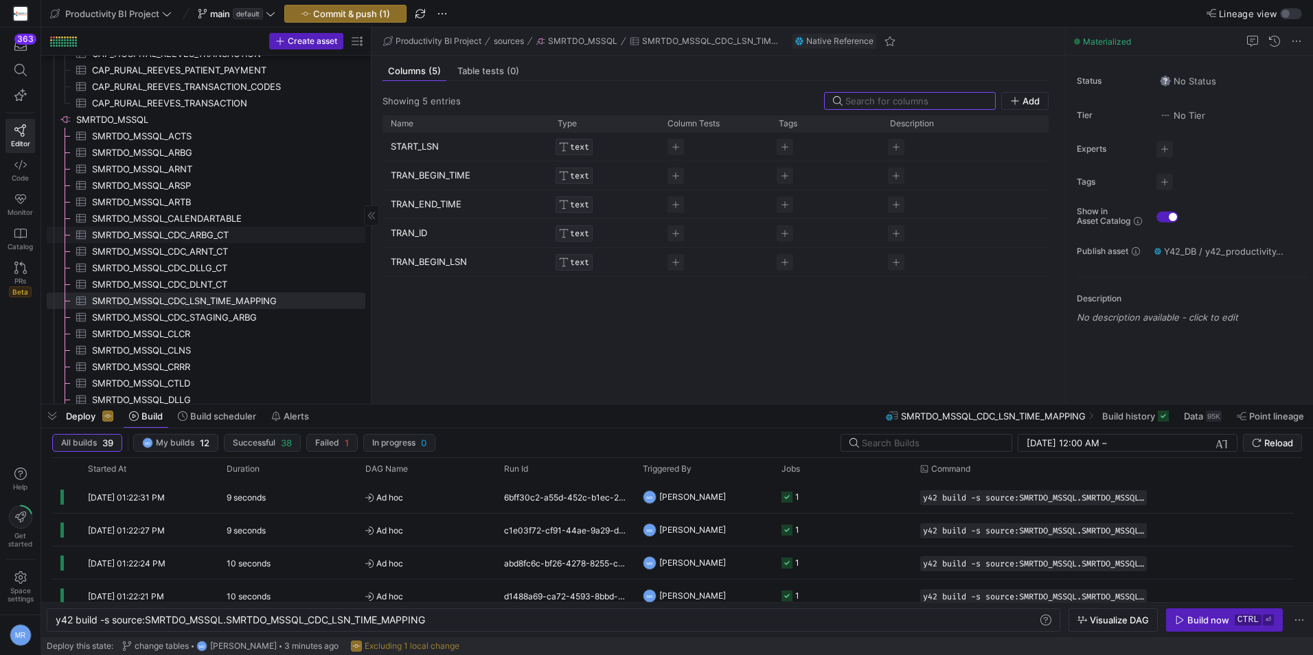
click at [232, 231] on span "SMRTDO_MSSQL_CDC_ARBG_CT​​​​​​​​​" at bounding box center [221, 235] width 258 height 16
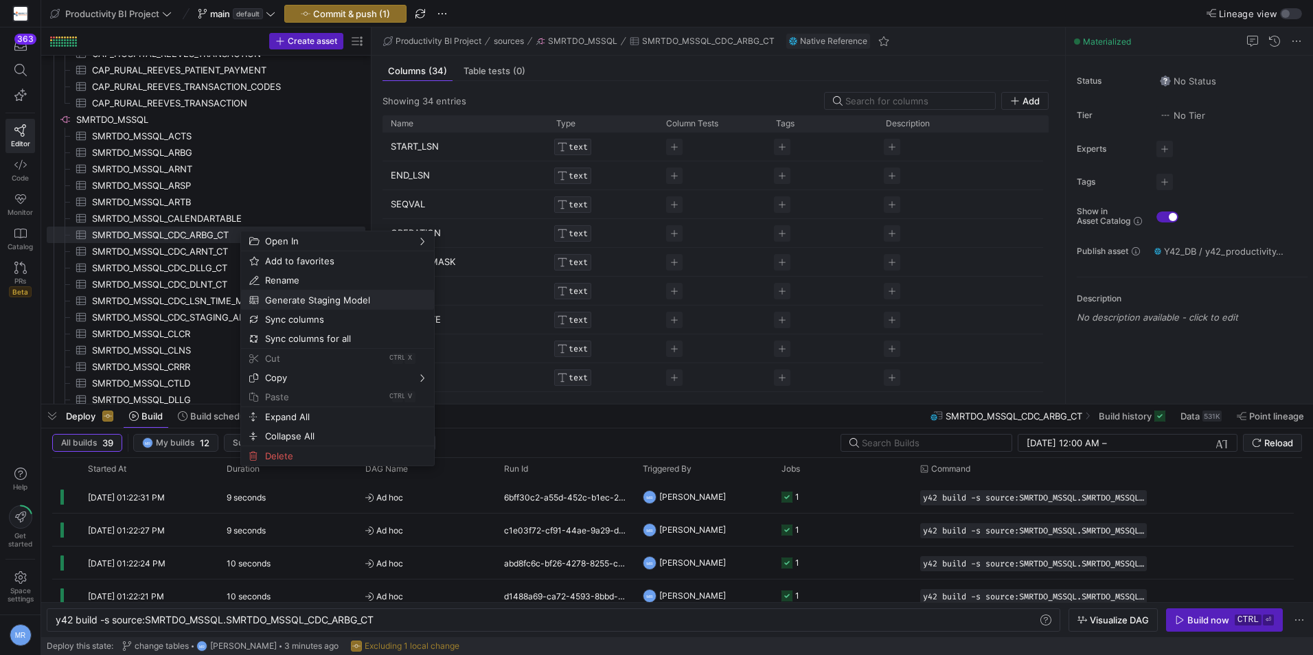
click at [343, 298] on span "Generate Staging Model" at bounding box center [326, 299] width 133 height 19
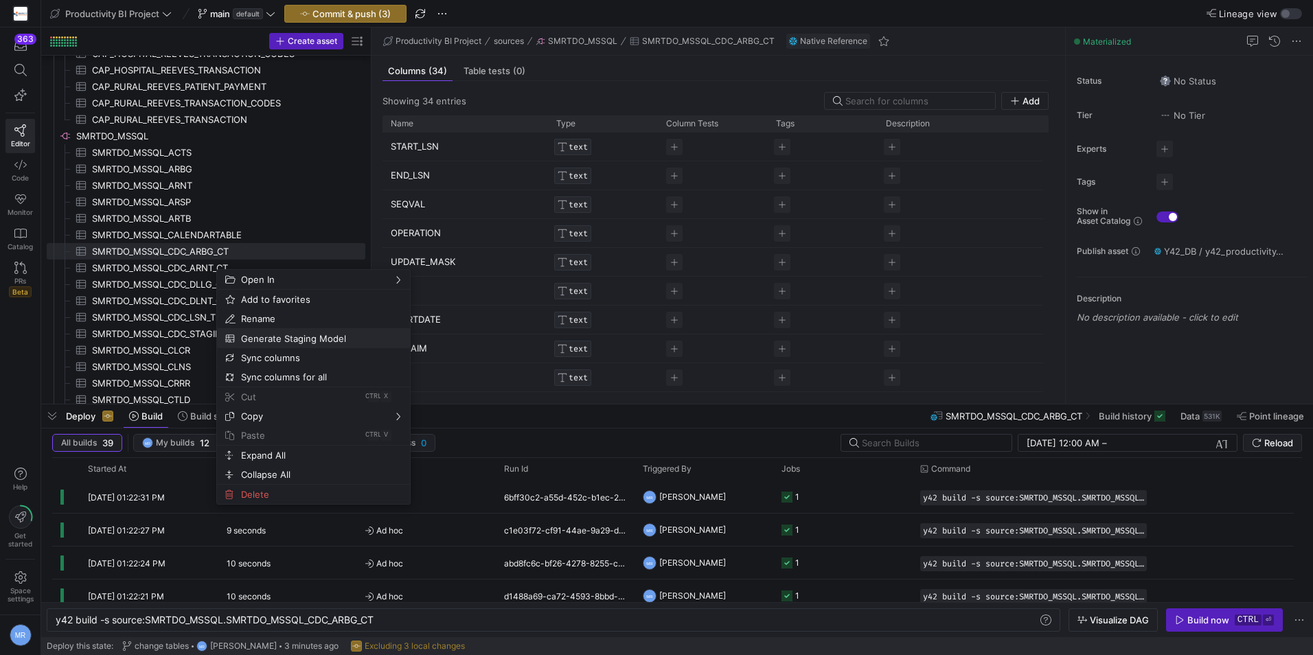
click at [296, 338] on span "Generate Staging Model" at bounding box center [302, 338] width 133 height 19
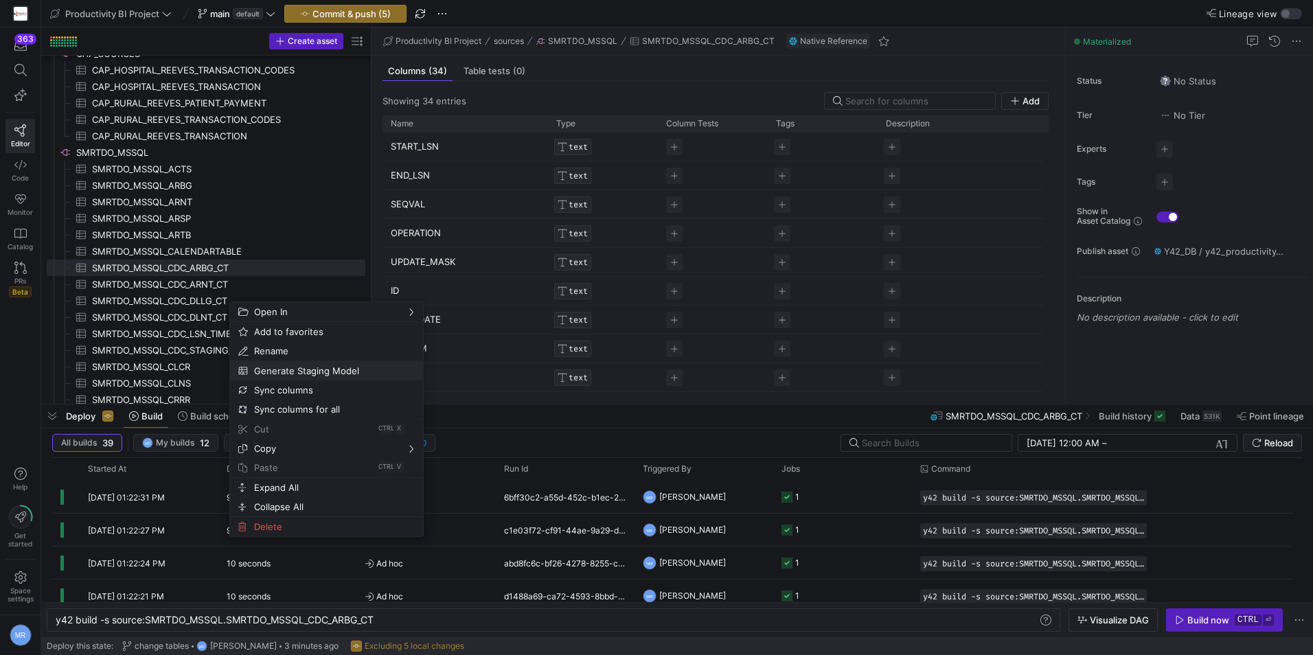
click at [302, 371] on span "Generate Staging Model" at bounding box center [315, 370] width 133 height 19
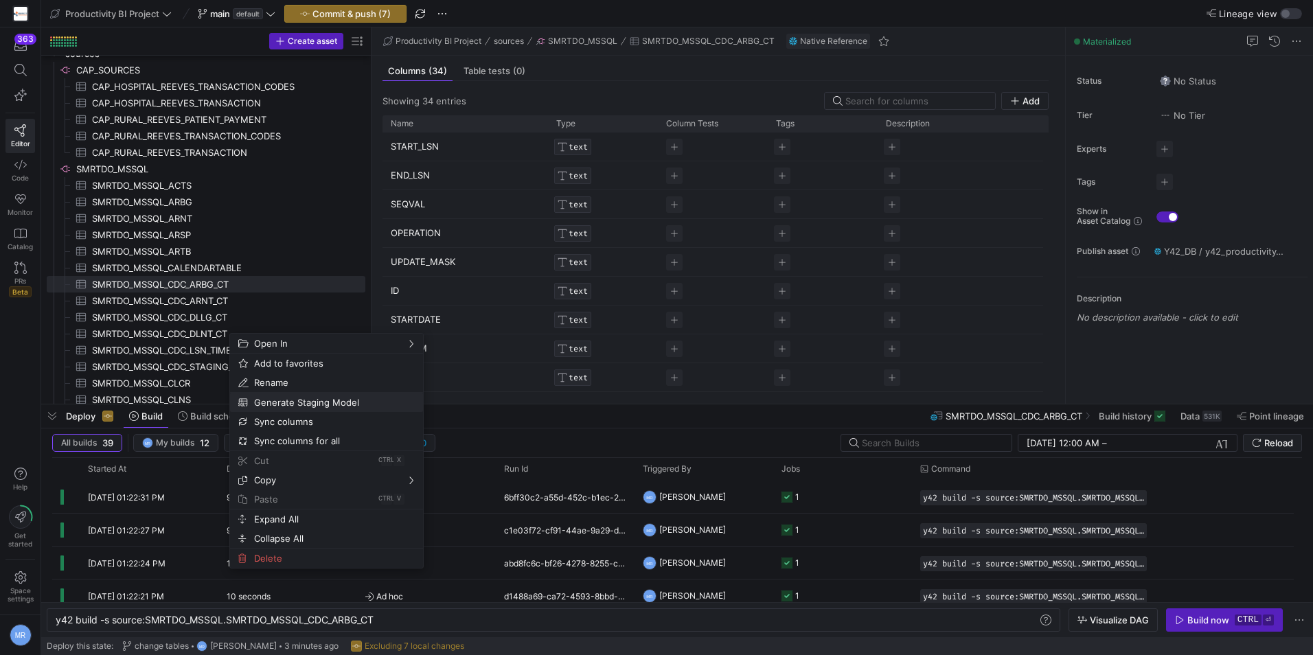
click at [304, 399] on span "Generate Staging Model" at bounding box center [315, 402] width 133 height 19
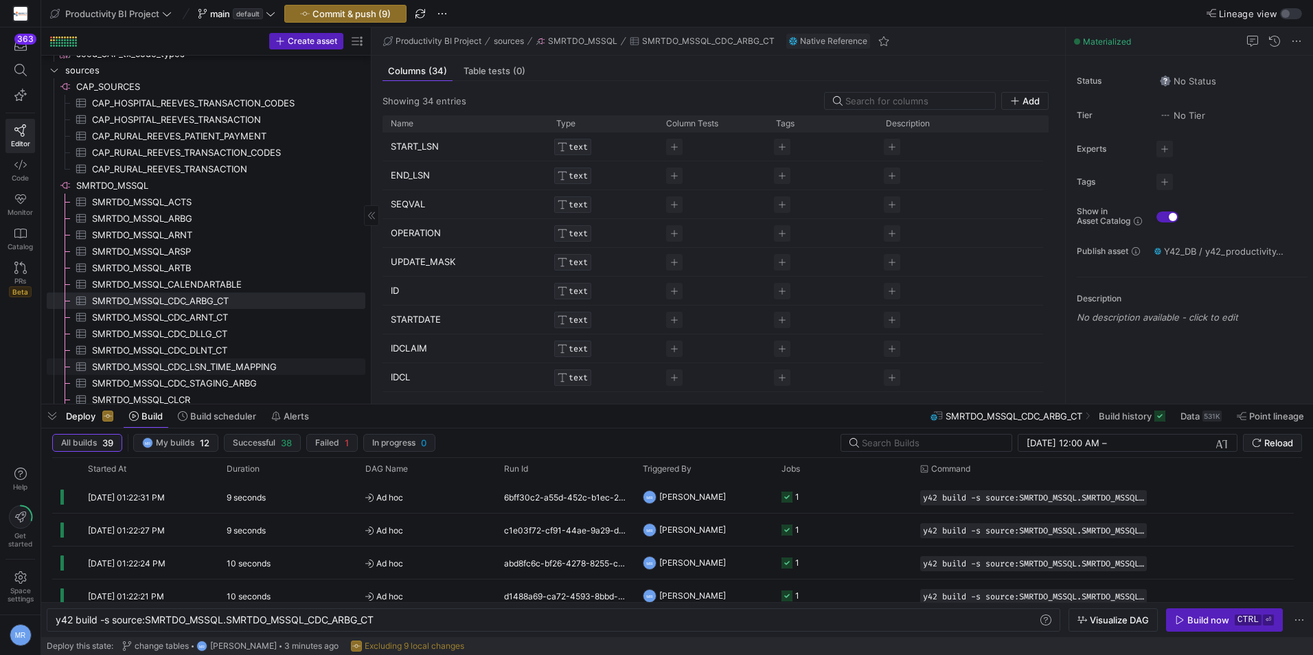
click at [273, 369] on span "SMRTDO_MSSQL_CDC_LSN_TIME_MAPPING​​​​​​​​​" at bounding box center [221, 367] width 258 height 16
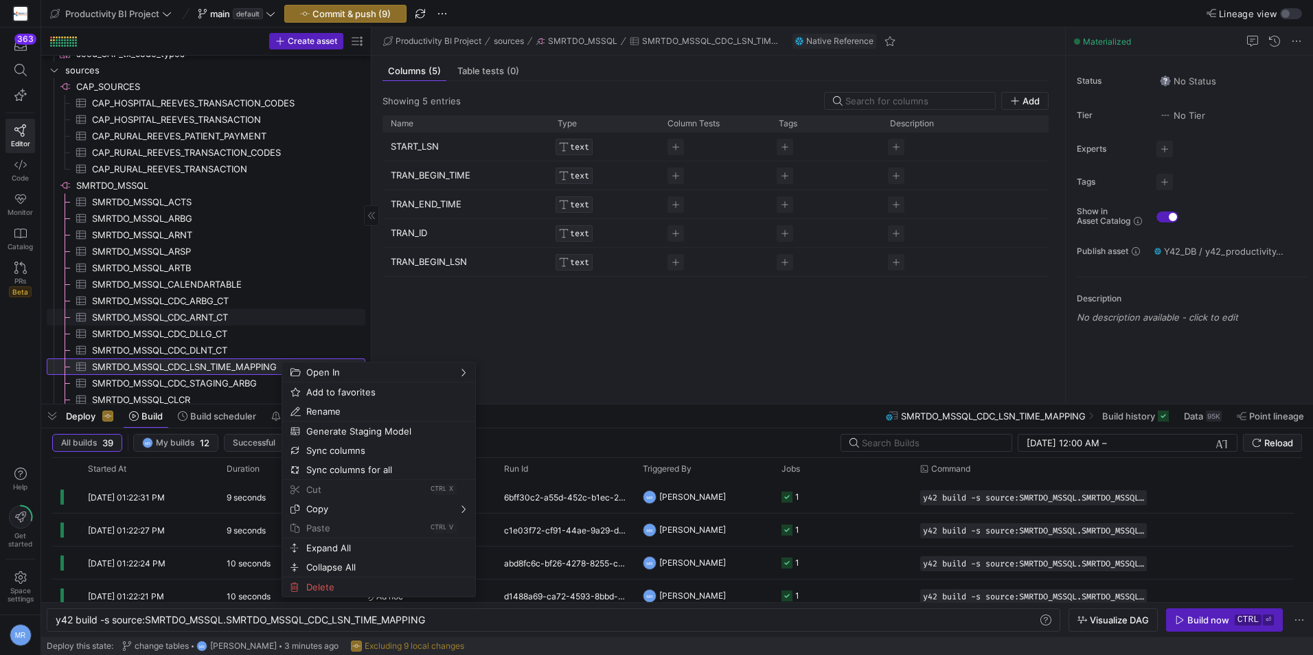
scroll to position [903, 0]
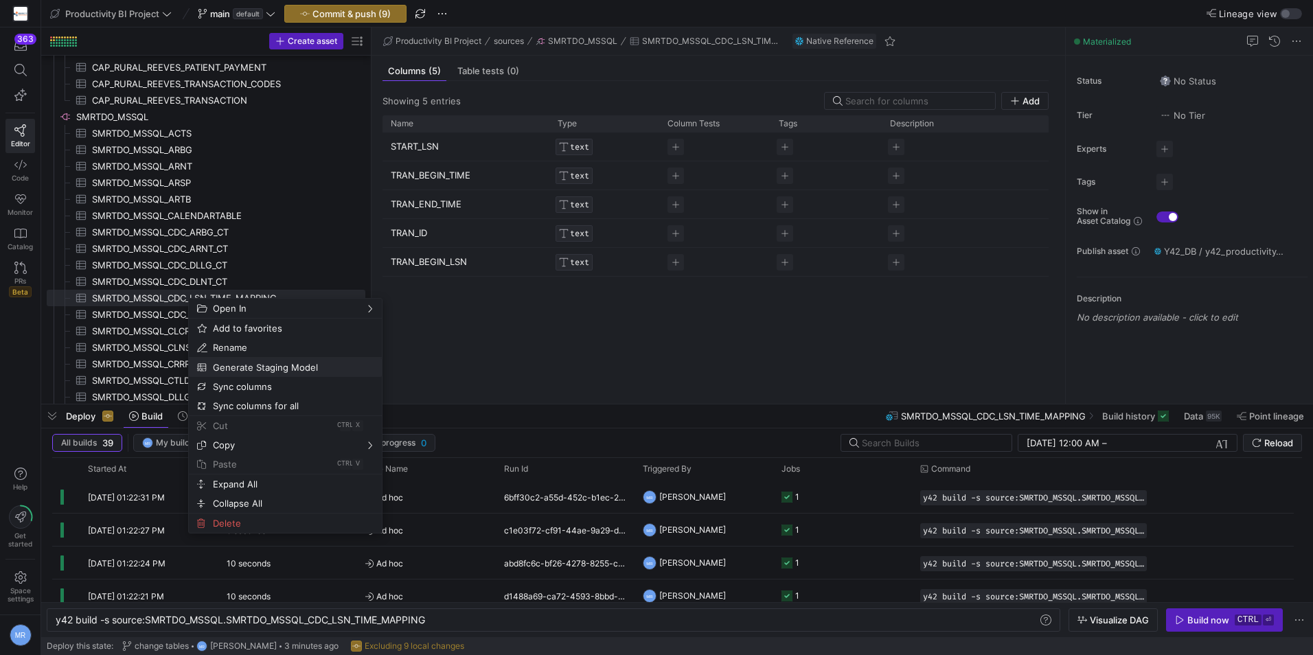
click at [295, 368] on span "Generate Staging Model" at bounding box center [273, 367] width 133 height 19
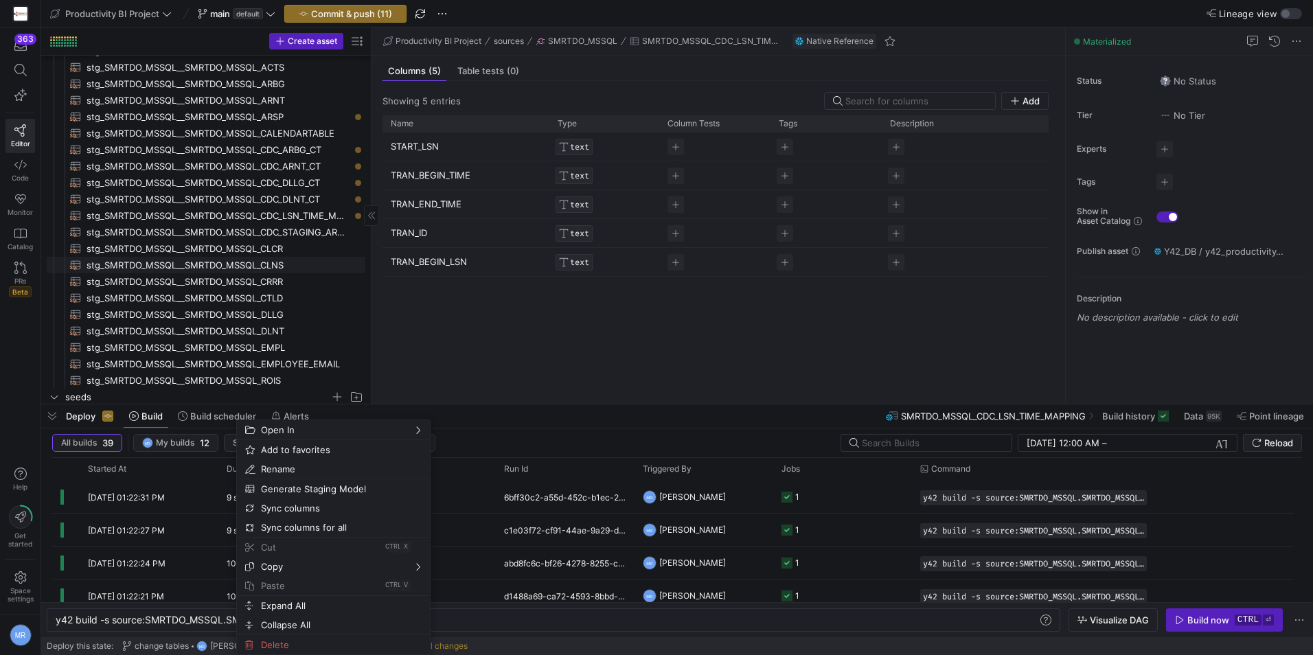
scroll to position [491, 0]
click at [266, 218] on span "stg_SMRTDO_MSSQL__SMRTDO_MSSQL_CDC_LSN_TIME_MAPPING​​​​​​​​​​" at bounding box center [218, 216] width 263 height 16
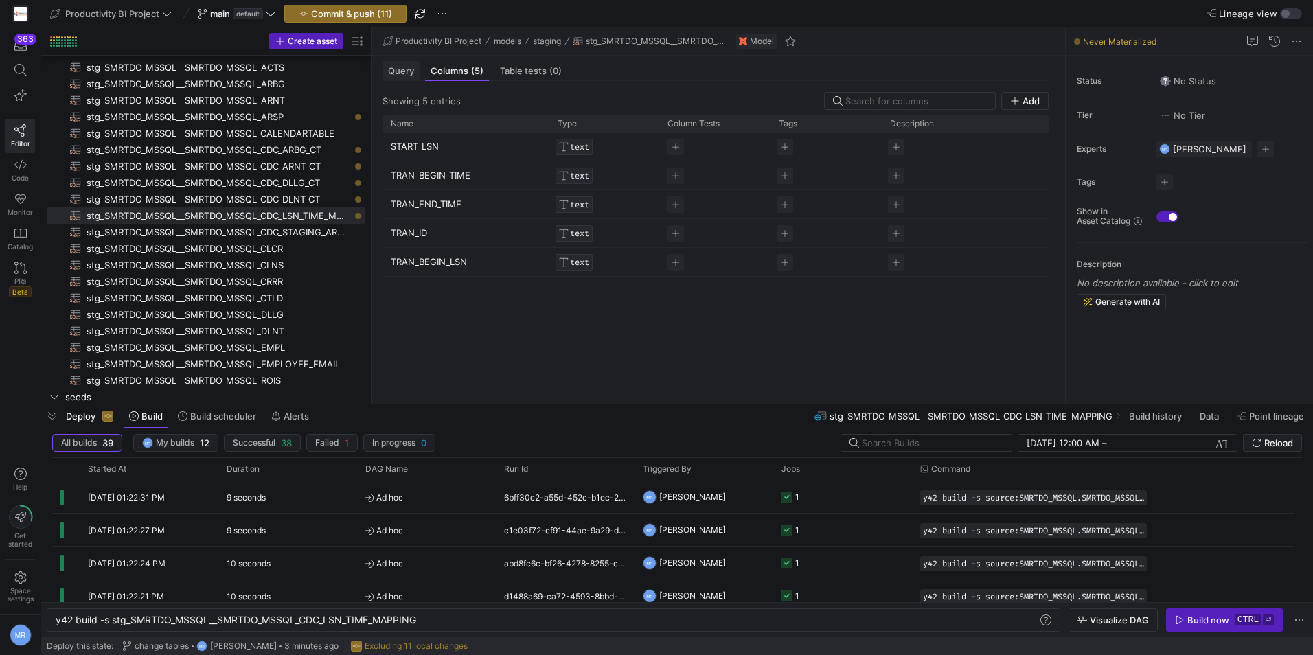
click at [407, 78] on div "Query" at bounding box center [400, 71] width 37 height 20
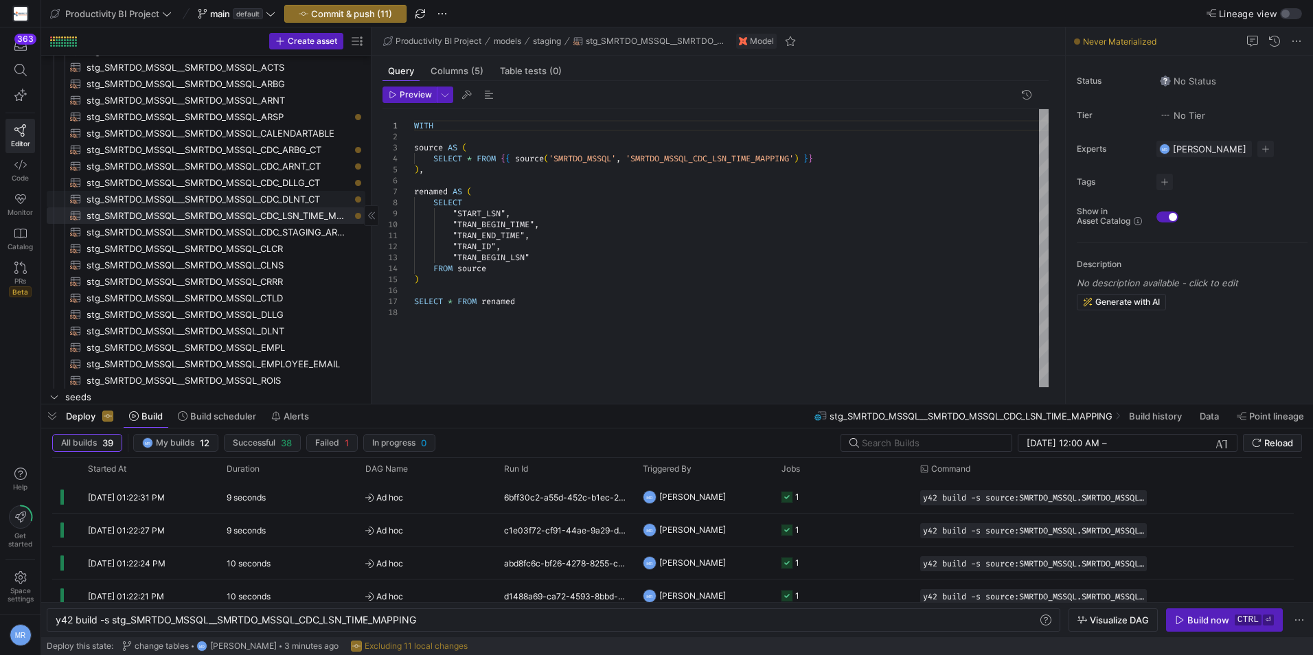
click at [269, 193] on span "stg_SMRTDO_MSSQL__SMRTDO_MSSQL_CDC_DLNT_CT​​​​​​​​​​" at bounding box center [218, 200] width 263 height 16
type textarea "y42 build -s stg_SMRTDO_MSSQL__SMRTDO_MSSQL_CDC_DLNT_CT"
type textarea "WITH source AS ( SELECT * FROM {{ source('SMRTDO_MSSQL', 'SMRTDO_MSSQL_CDC_DLNT…"
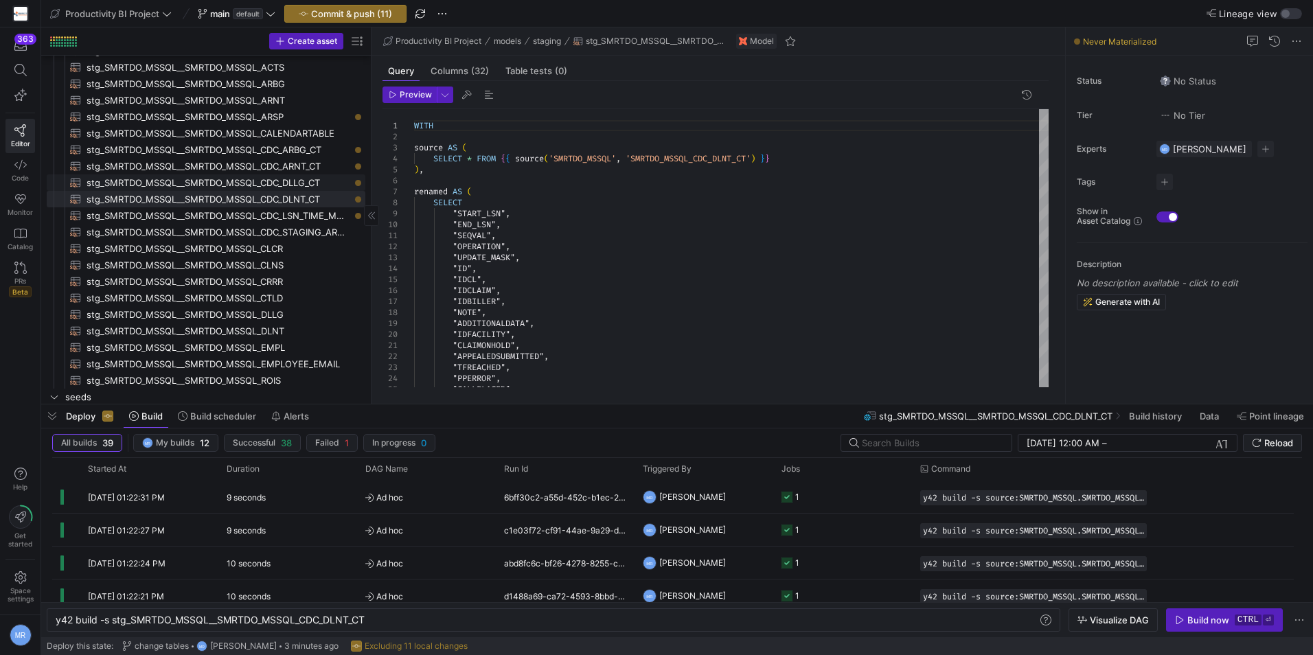
click at [275, 176] on span "stg_SMRTDO_MSSQL__SMRTDO_MSSQL_CDC_DLLG_CT​​​​​​​​​​" at bounding box center [218, 183] width 263 height 16
type textarea "y42 build -s stg_SMRTDO_MSSQL__SMRTDO_MSSQL_CDC_DLLG_CT"
type textarea "WITH source AS ( SELECT * FROM {{ source('SMRTDO_MSSQL', 'SMRTDO_MSSQL_CDC_DLLG…"
click at [280, 162] on span "stg_SMRTDO_MSSQL__SMRTDO_MSSQL_CDC_ARNT_CT​​​​​​​​​​" at bounding box center [218, 167] width 263 height 16
type textarea "y42 build -s stg_SMRTDO_MSSQL__SMRTDO_MSSQL_CDC_ARNT_CT"
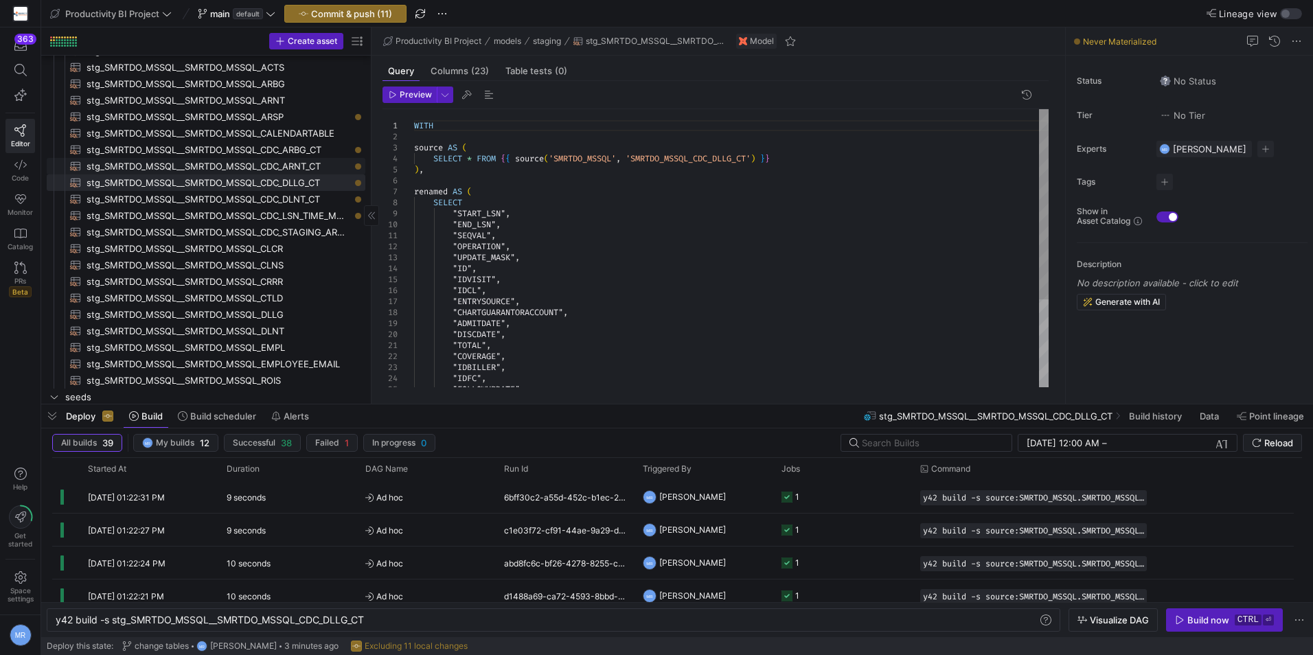
type textarea "WITH source AS ( SELECT * FROM {{ source('SMRTDO_MSSQL', 'SMRTDO_MSSQL_CDC_ARNT…"
click at [286, 150] on span "stg_SMRTDO_MSSQL__SMRTDO_MSSQL_CDC_ARBG_CT​​​​​​​​​​" at bounding box center [218, 150] width 263 height 16
type textarea "y42 build -s stg_SMRTDO_MSSQL__SMRTDO_MSSQL_CDC_ARBG_CT"
type textarea "WITH source AS ( SELECT * FROM {{ source('SMRTDO_MSSQL', 'SMRTDO_MSSQL_CDC_ARBG…"
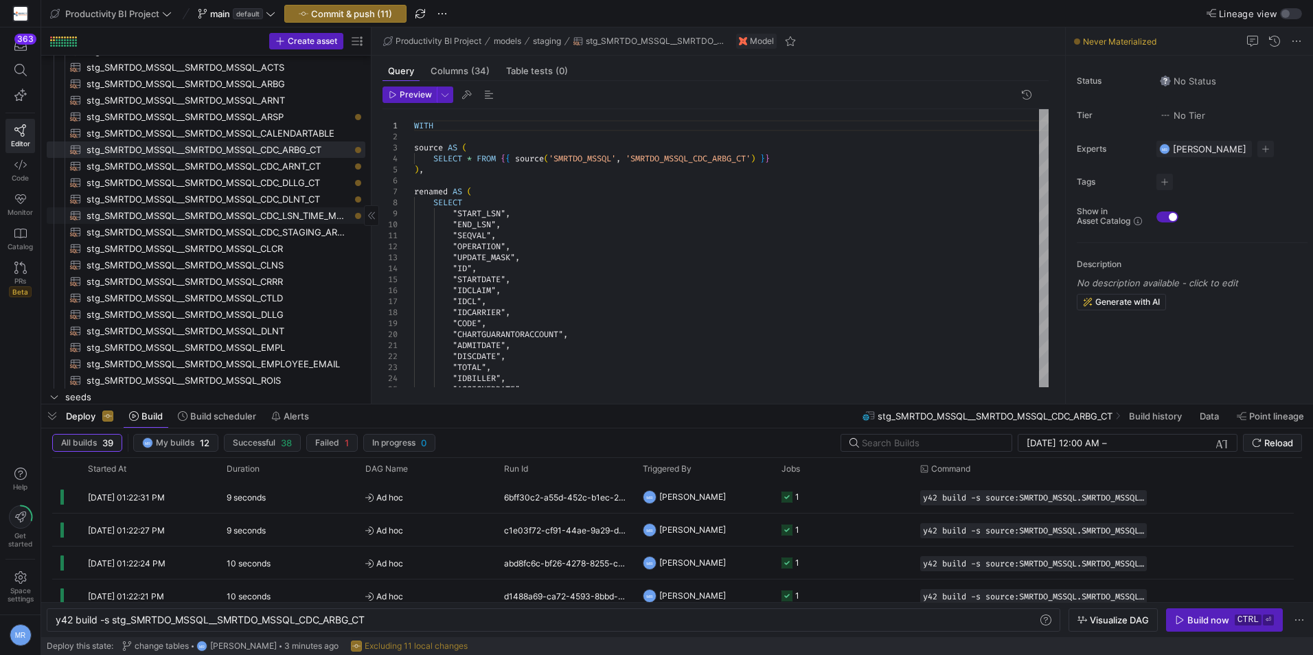
click at [299, 207] on link "stg_SMRTDO_MSSQL__SMRTDO_MSSQL_CDC_LSN_TIME_MAPPING​​​​​​​​​​" at bounding box center [206, 215] width 319 height 16
type textarea "y42 build -s stg_SMRTDO_MSSQL__SMRTDO_MSSQL_CDC_LSN_TIME_MAPPING"
type textarea "WITH source AS ( SELECT * FROM {{ source('SMRTDO_MSSQL', 'SMRTDO_MSSQL_CDC_LSN_…"
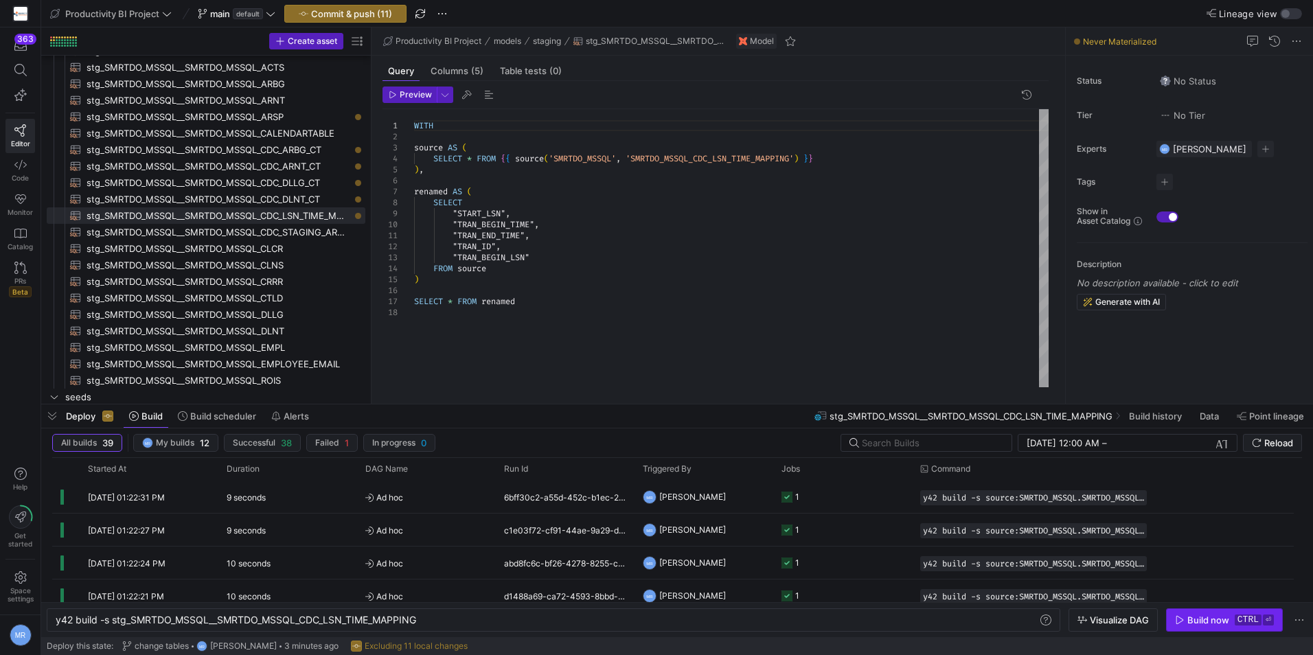
click at [1237, 616] on kbd "ctrl" at bounding box center [1248, 620] width 27 height 11
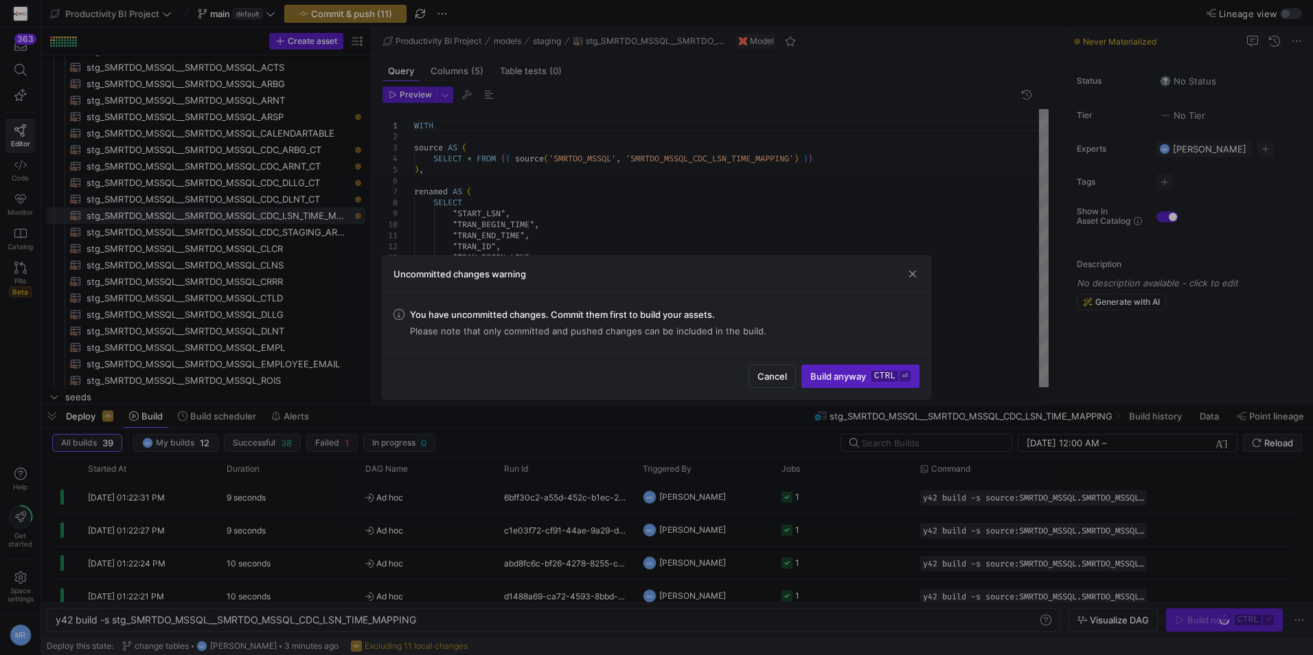
click at [915, 274] on span "button" at bounding box center [913, 274] width 14 height 14
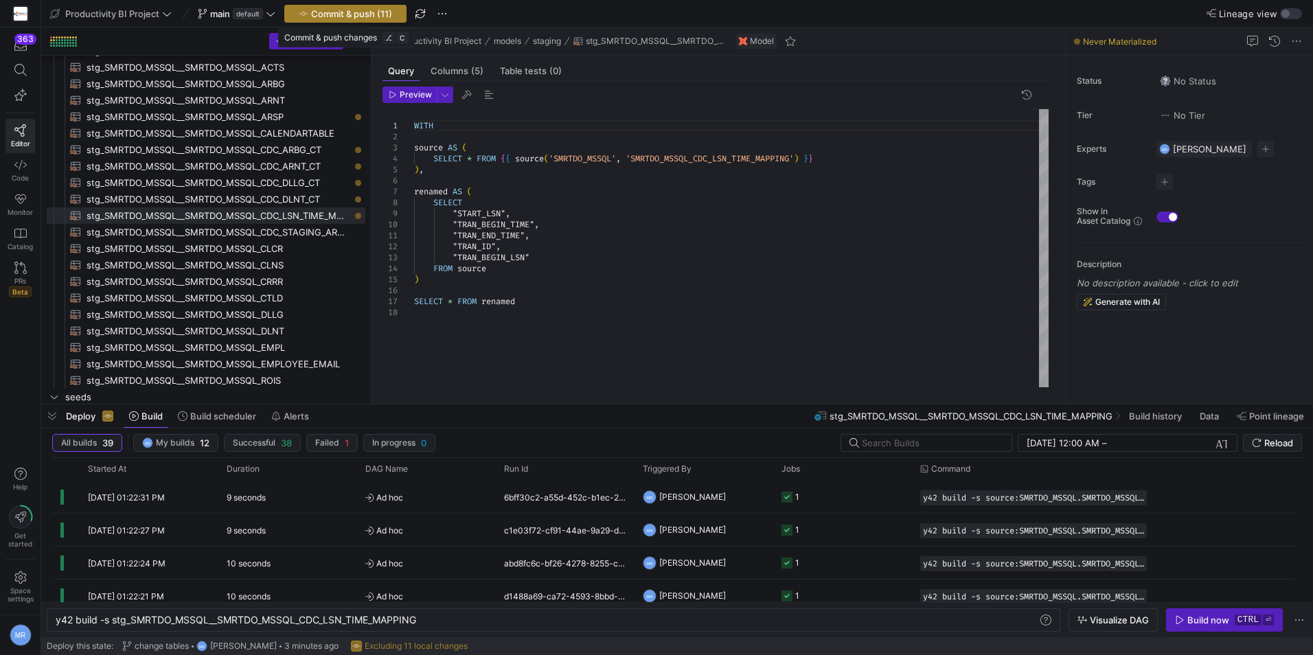
click at [361, 14] on span "Commit & push (11)" at bounding box center [351, 13] width 81 height 11
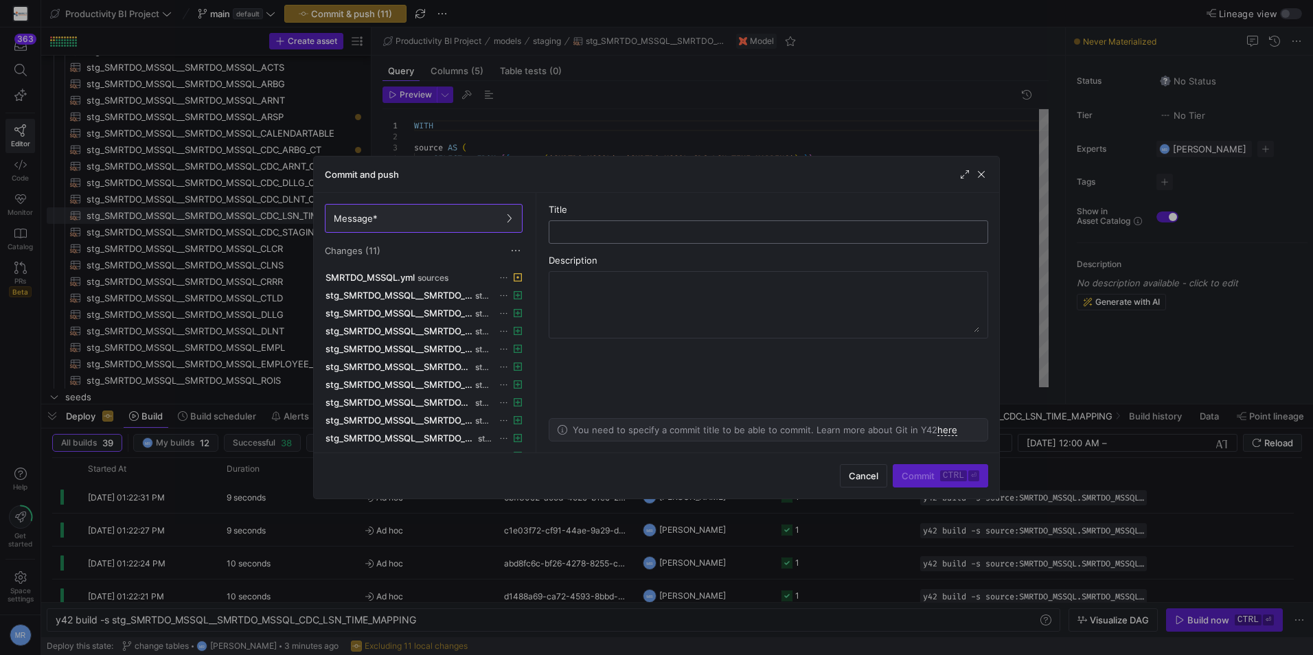
click at [641, 227] on input "text" at bounding box center [768, 232] width 416 height 11
type input "staging CT"
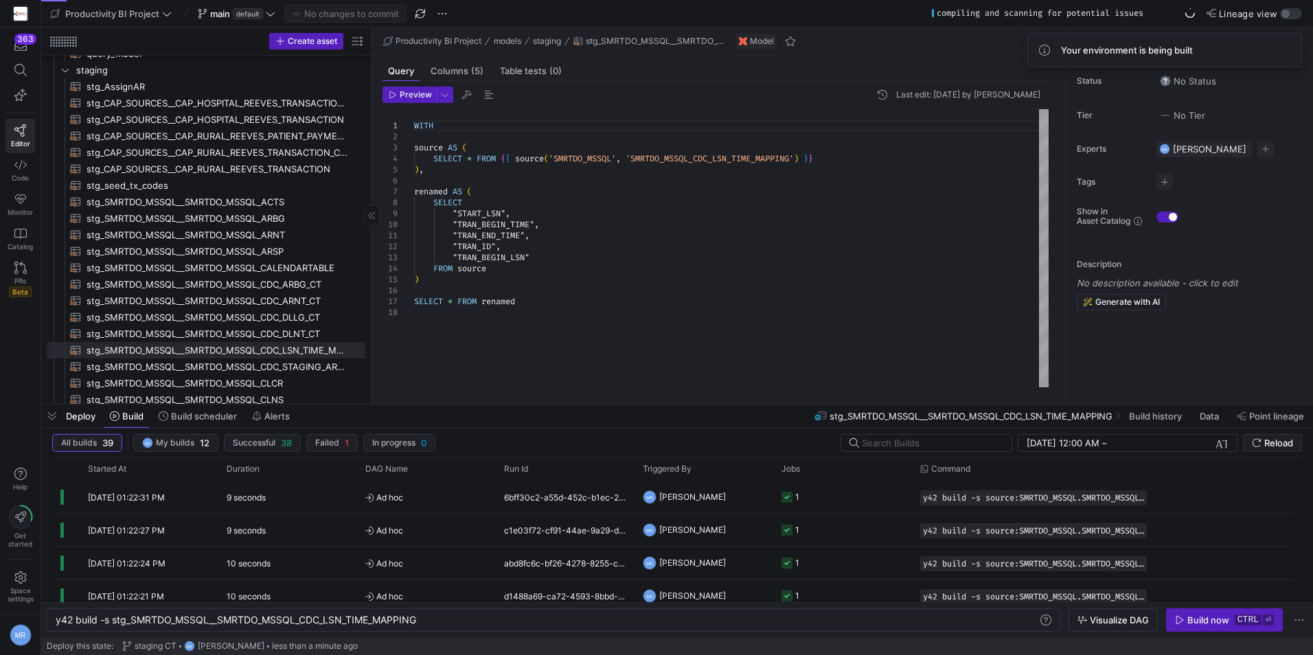
scroll to position [491, 0]
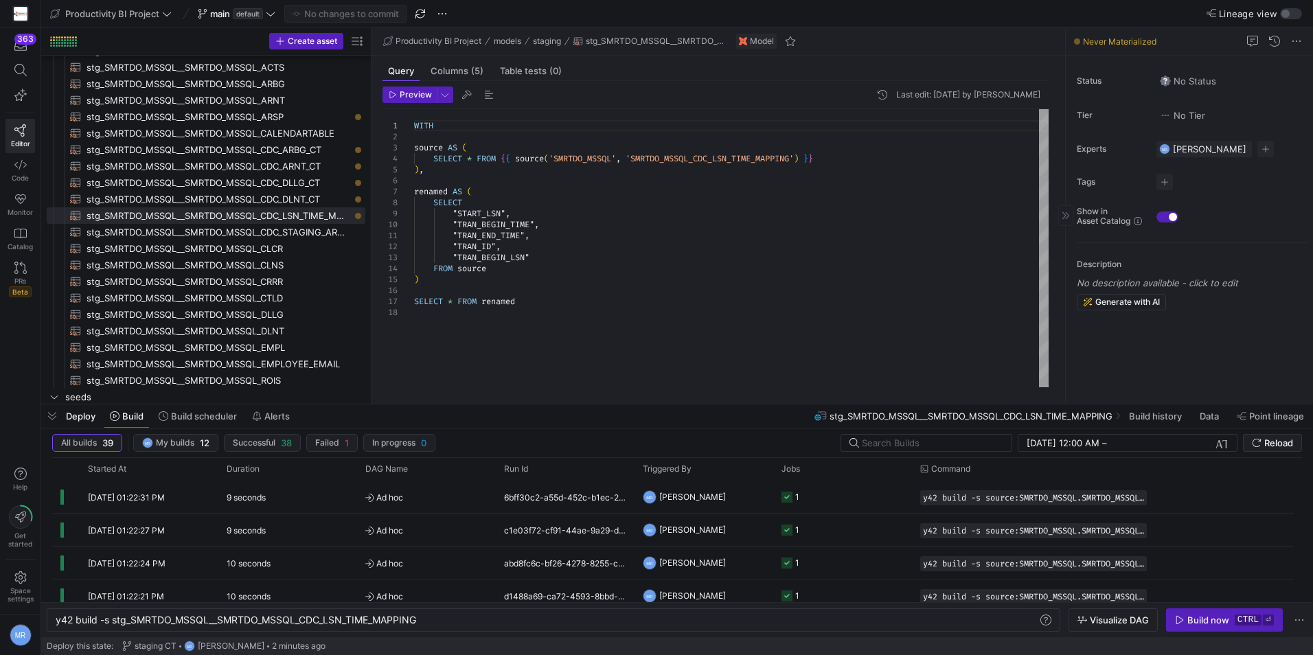
drag, startPoint x: 937, startPoint y: 212, endPoint x: 1270, endPoint y: 291, distance: 342.4
click at [937, 212] on div "WITH source AS ( SELECT * FROM { { source ( 'SMRTDO_MSSQL' , 'SMRTDO_MSSQL_CDC_…" at bounding box center [731, 248] width 635 height 278
drag, startPoint x: 301, startPoint y: 150, endPoint x: 389, endPoint y: 194, distance: 98.9
click at [301, 150] on span "stg_SMRTDO_MSSQL__SMRTDO_MSSQL_CDC_ARBG_CT​​​​​​​​​​" at bounding box center [218, 150] width 263 height 16
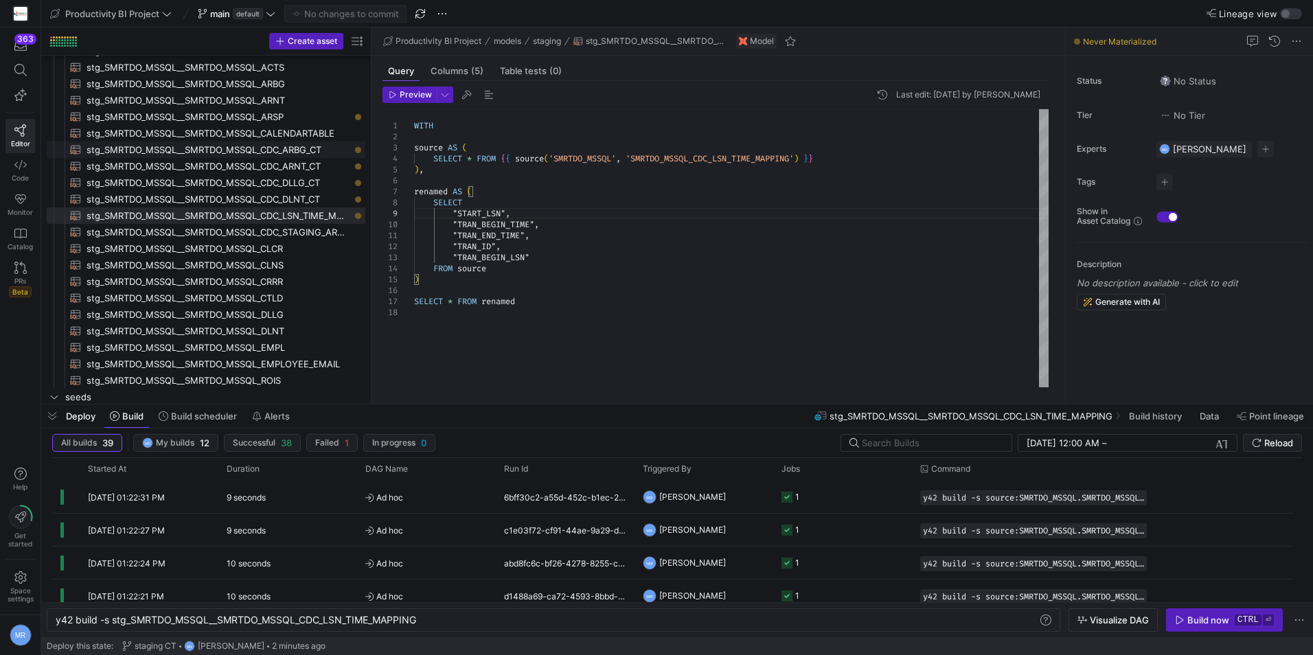
type textarea "y42 build -s stg_SMRTDO_MSSQL__SMRTDO_MSSQL_CDC_ARBG_CT"
type textarea "WITH source AS ( SELECT * FROM {{ source('SMRTDO_MSSQL', 'SMRTDO_MSSQL_CDC_ARBG…"
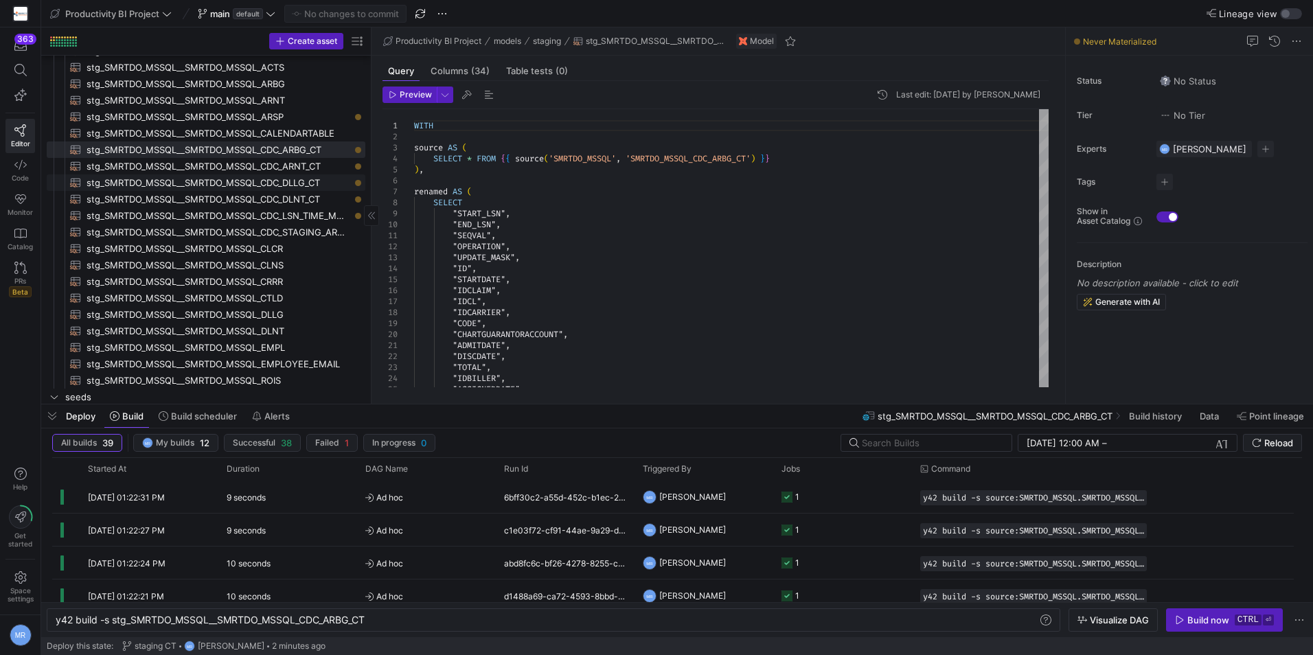
click at [291, 185] on span "stg_SMRTDO_MSSQL__SMRTDO_MSSQL_CDC_DLLG_CT​​​​​​​​​​" at bounding box center [218, 183] width 263 height 16
type textarea "y42 build -s stg_SMRTDO_MSSQL__SMRTDO_MSSQL_CDC_DLLG_CT"
type textarea "WITH source AS ( SELECT * FROM {{ source('SMRTDO_MSSQL', 'SMRTDO_MSSQL_CDC_DLLG…"
click at [276, 163] on span "stg_SMRTDO_MSSQL__SMRTDO_MSSQL_CDC_ARNT_CT​​​​​​​​​​" at bounding box center [218, 167] width 263 height 16
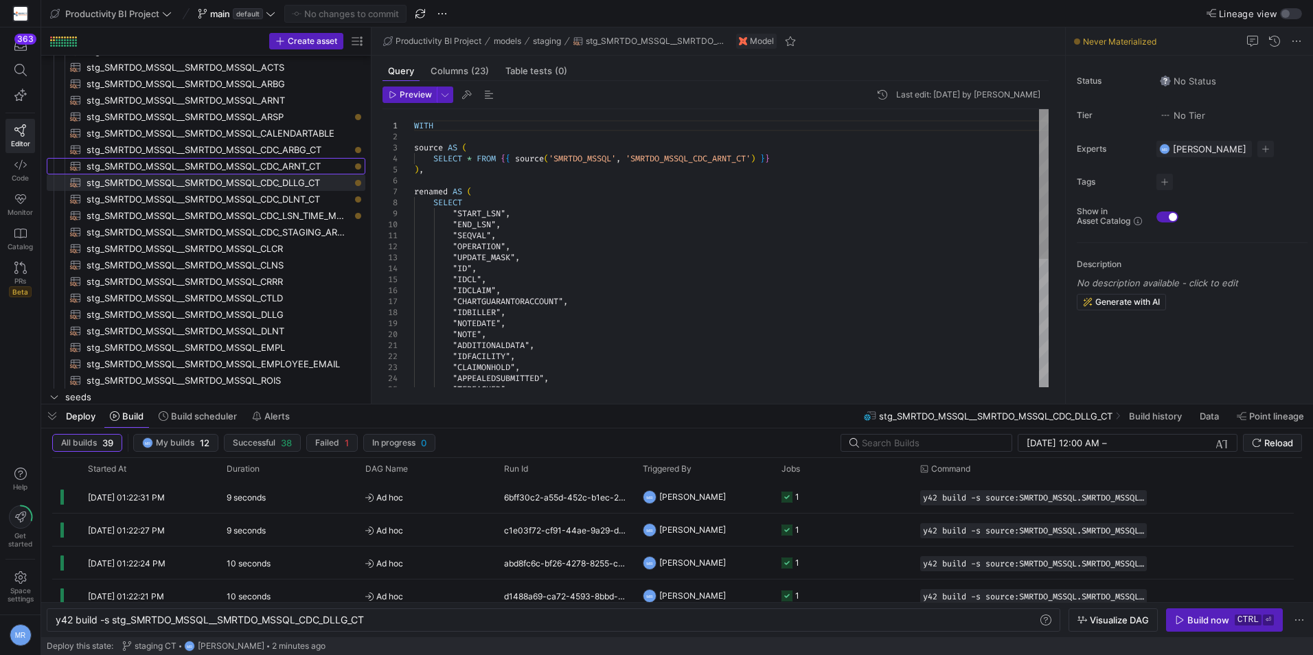
type textarea "y42 build -s stg_SMRTDO_MSSQL__SMRTDO_MSSQL_CDC_ARNT_CT"
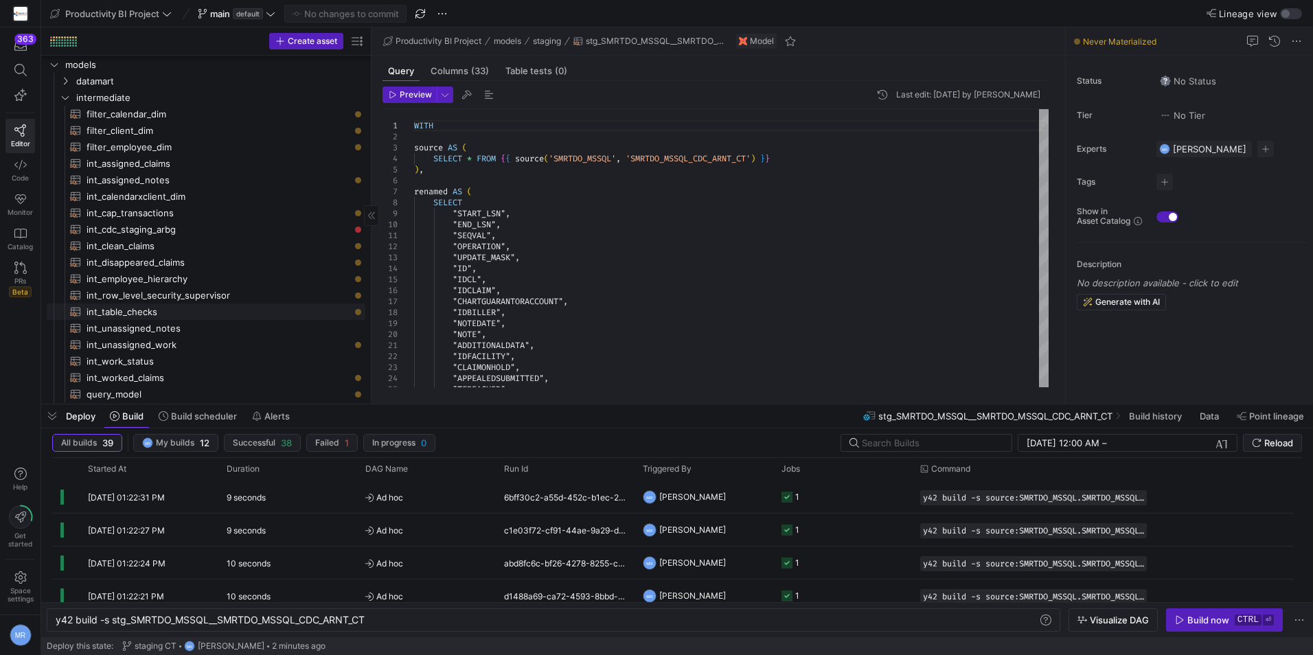
scroll to position [10, 0]
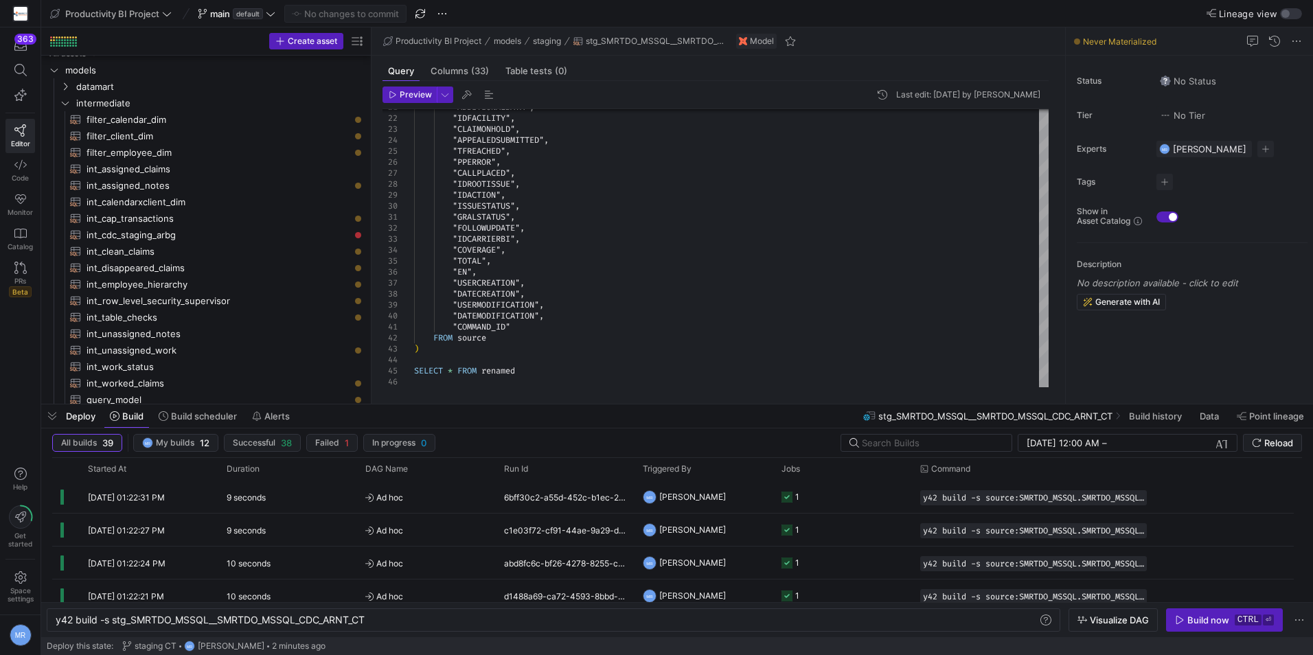
click at [929, 280] on div ""ADDITIONALDATA" , "IDFACILITY" , "CLAIMONHOLD" , "APPEALEDSUBMITTED" , "TFREAC…" at bounding box center [731, 129] width 635 height 516
type textarea ""GRALSTATUS", "FOLLOWUPDATE", "IDCARRIERBI", "COVERAGE", "TOTAL", "EN", "USERCR…"
